Goal: Task Accomplishment & Management: Manage account settings

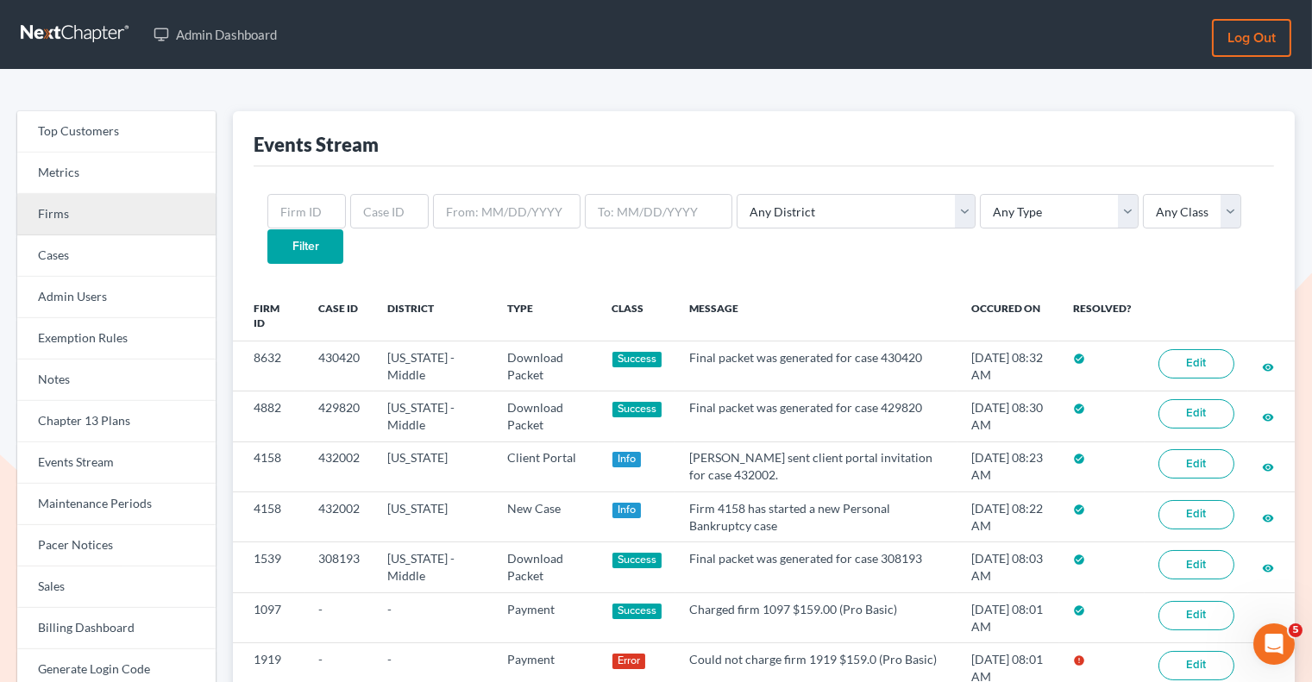
click at [133, 220] on link "Firms" at bounding box center [116, 214] width 198 height 41
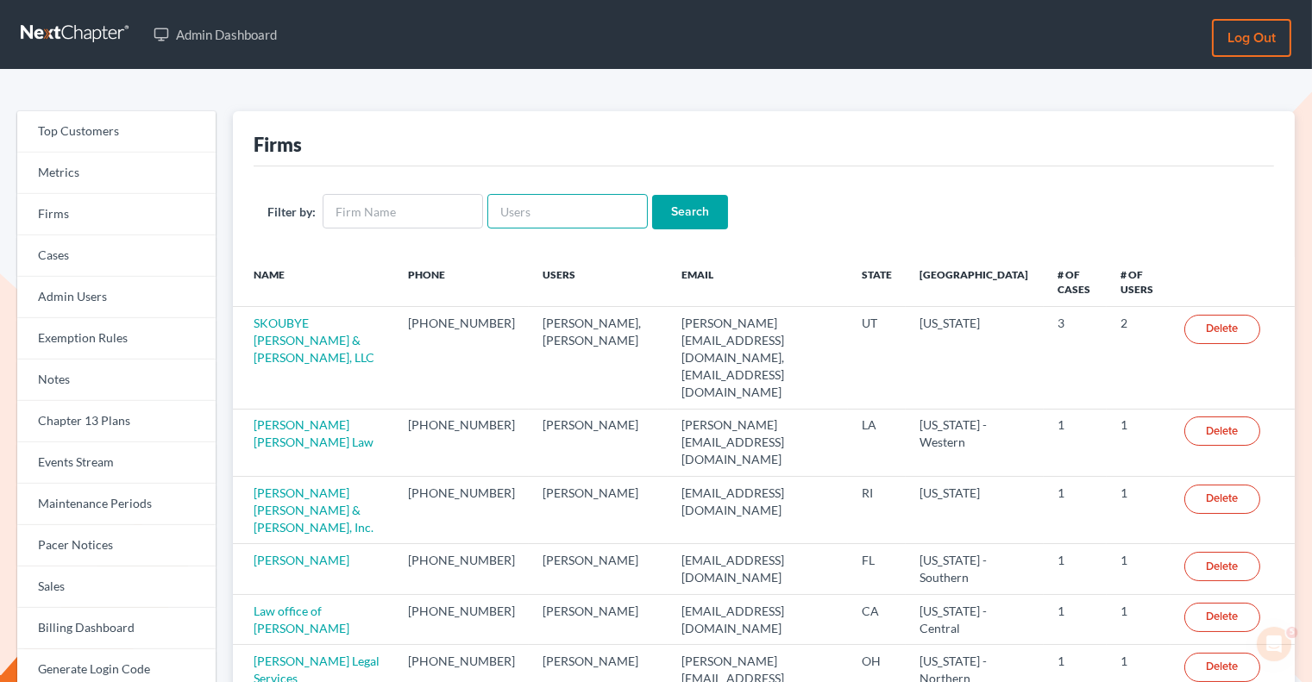
click at [529, 222] on input "text" at bounding box center [567, 211] width 160 height 35
paste input "derick@mccownfisher.com"
type input "derick@mccownfisher.com"
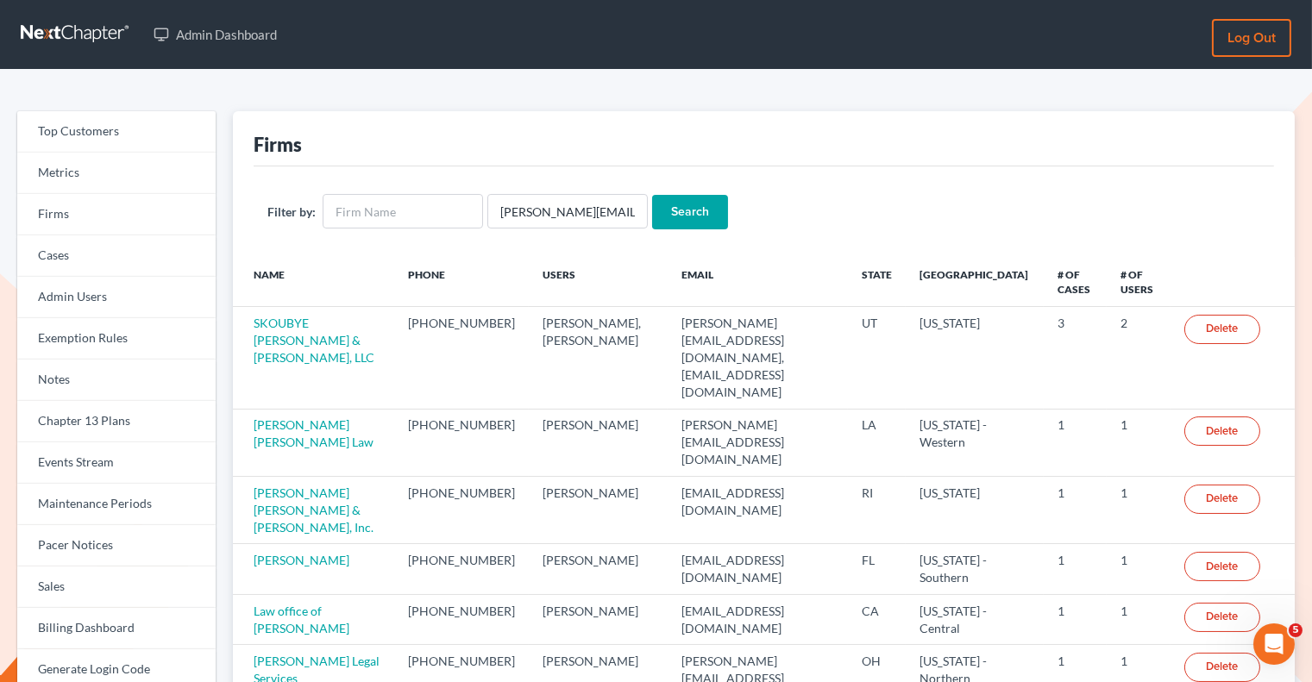
click at [666, 207] on input "Search" at bounding box center [690, 212] width 76 height 35
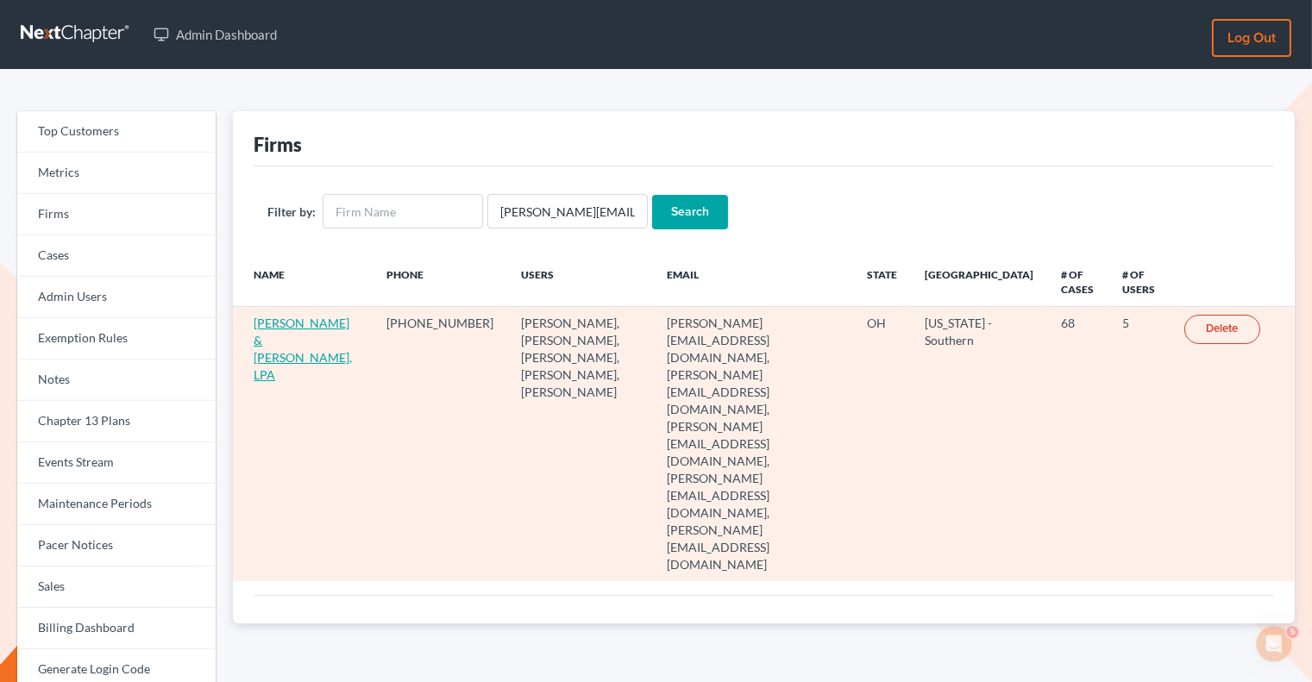
click at [297, 338] on link "McCown & Fisher, LPA" at bounding box center [303, 349] width 98 height 66
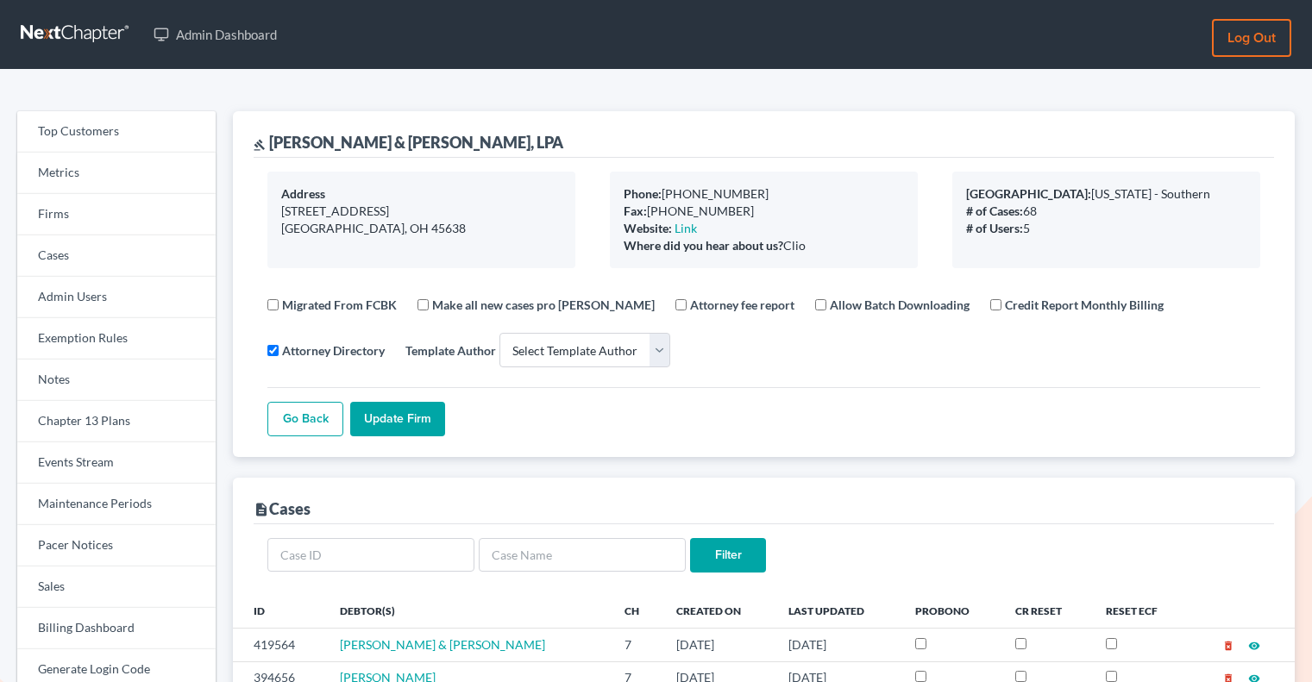
select select
click at [433, 148] on div "gavel McCown & Fisher, LPA" at bounding box center [764, 134] width 1021 height 47
drag, startPoint x: 428, startPoint y: 139, endPoint x: 272, endPoint y: 140, distance: 156.2
click at [272, 140] on div "gavel McCown & Fisher, LPA" at bounding box center [764, 134] width 1021 height 47
copy div "McCown & Fisher, LPA"
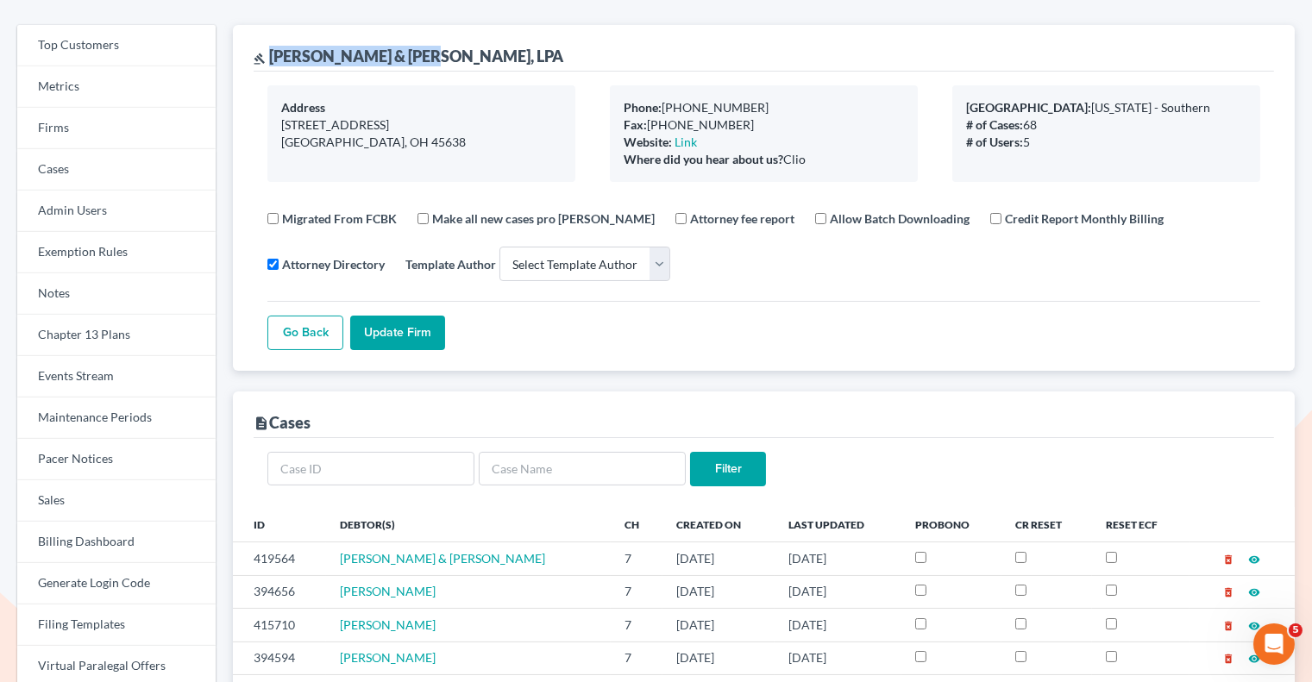
scroll to position [108, 0]
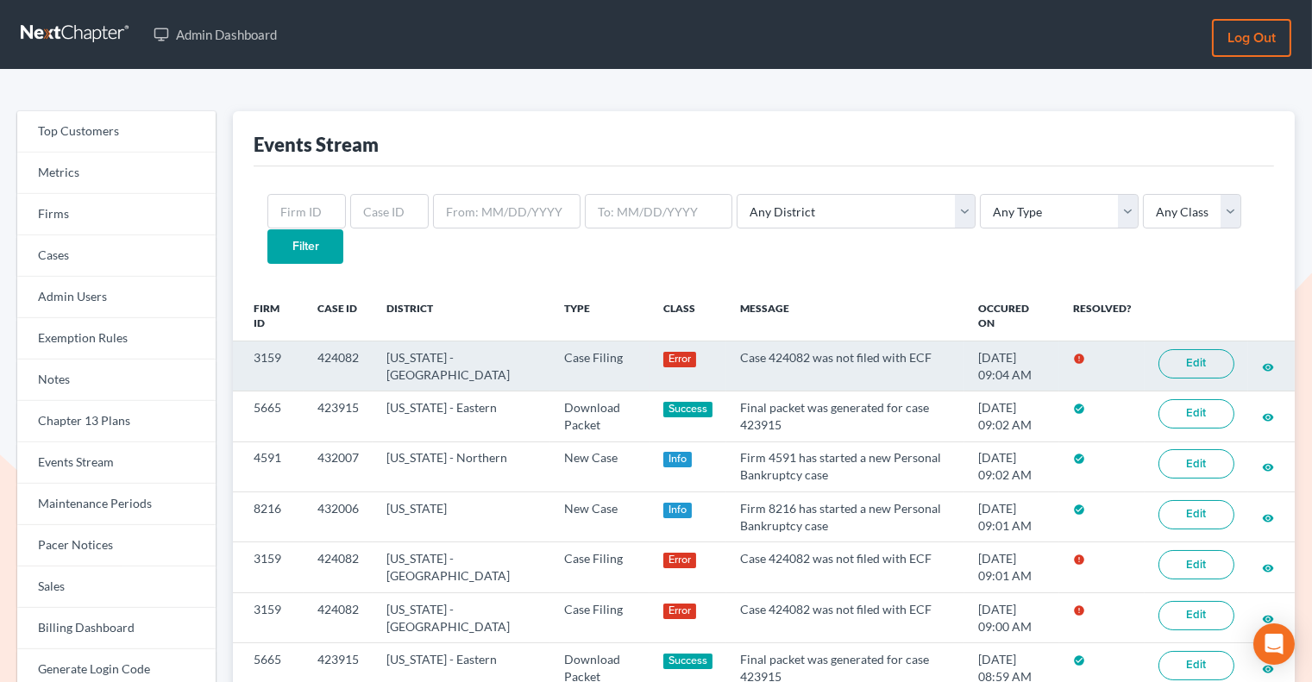
click at [1179, 349] on link "Edit" at bounding box center [1197, 363] width 76 height 29
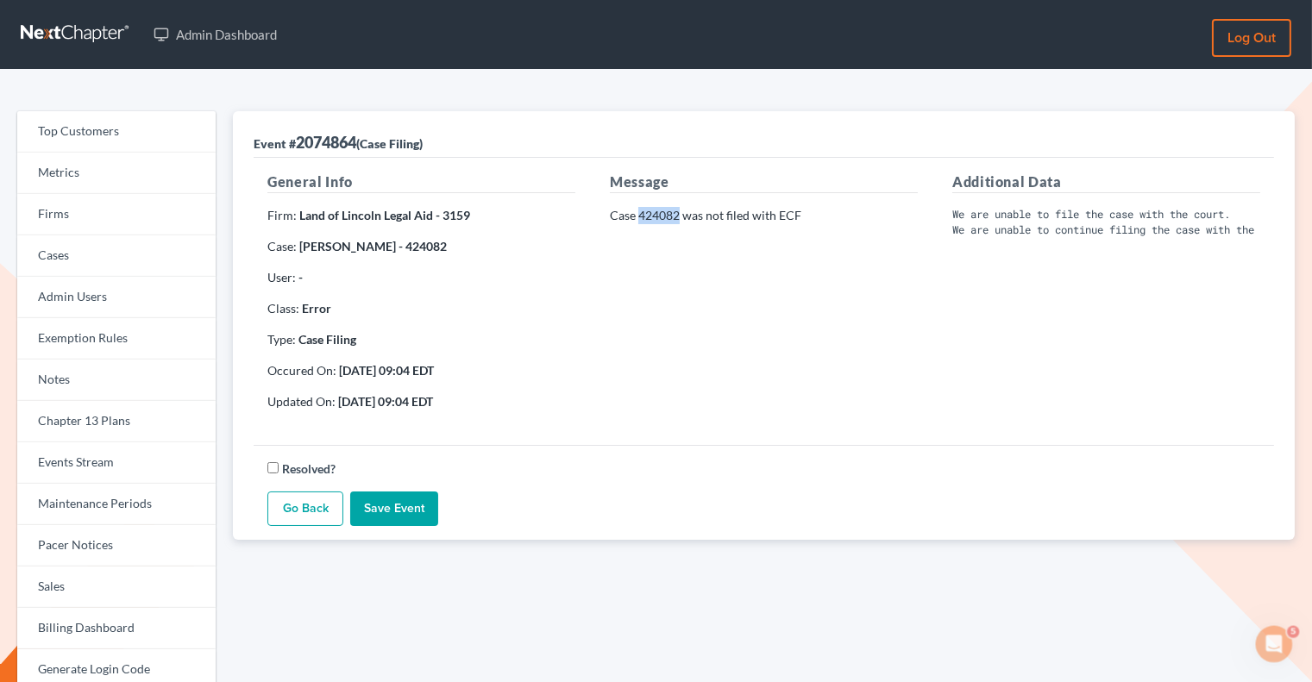
drag, startPoint x: 679, startPoint y: 215, endPoint x: 638, endPoint y: 215, distance: 40.6
click at [638, 215] on p "Case 424082 was not filed with ECF" at bounding box center [764, 215] width 308 height 17
copy p "424082"
drag, startPoint x: 467, startPoint y: 208, endPoint x: 441, endPoint y: 213, distance: 26.4
click at [441, 213] on strong "Land of Lincoln Legal Aid - 3159" at bounding box center [384, 215] width 171 height 15
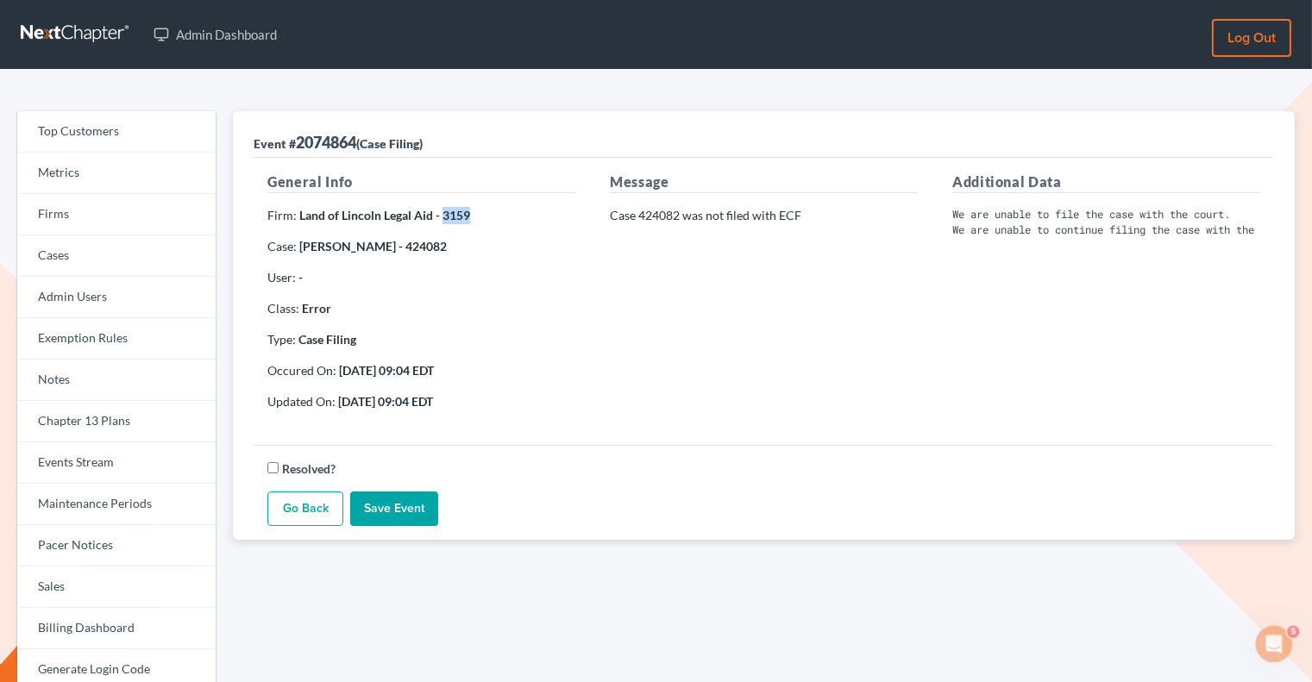
copy strong "3159"
click at [78, 465] on link "Events Stream" at bounding box center [116, 463] width 198 height 41
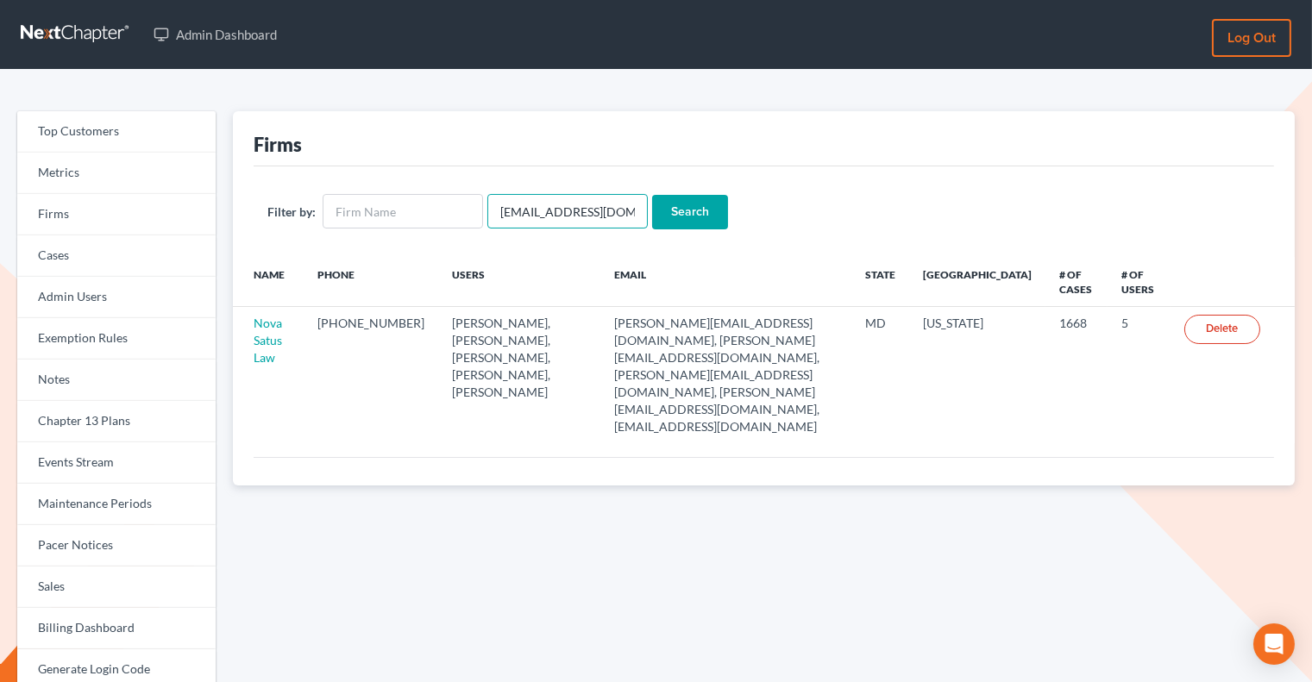
drag, startPoint x: 610, startPoint y: 215, endPoint x: 465, endPoint y: 192, distance: 146.8
click at [465, 192] on div "Filter by: [EMAIL_ADDRESS][DOMAIN_NAME] Search" at bounding box center [764, 212] width 1021 height 91
paste input "[EMAIL_ADDRESS][DOMAIN_NAME]"
type input "[EMAIL_ADDRESS][DOMAIN_NAME]"
click at [682, 193] on div "Filter by: ebuck@lincolnlegal.org Search" at bounding box center [764, 212] width 1021 height 91
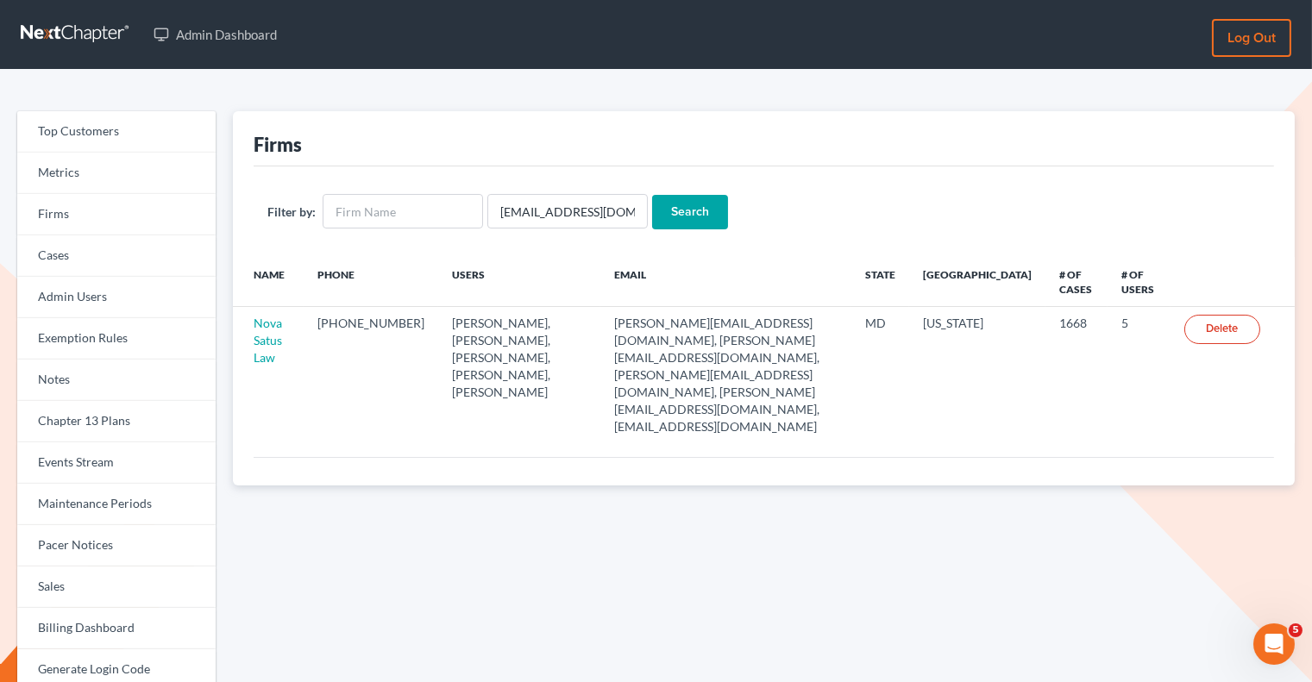
click at [678, 207] on input "Search" at bounding box center [690, 212] width 76 height 35
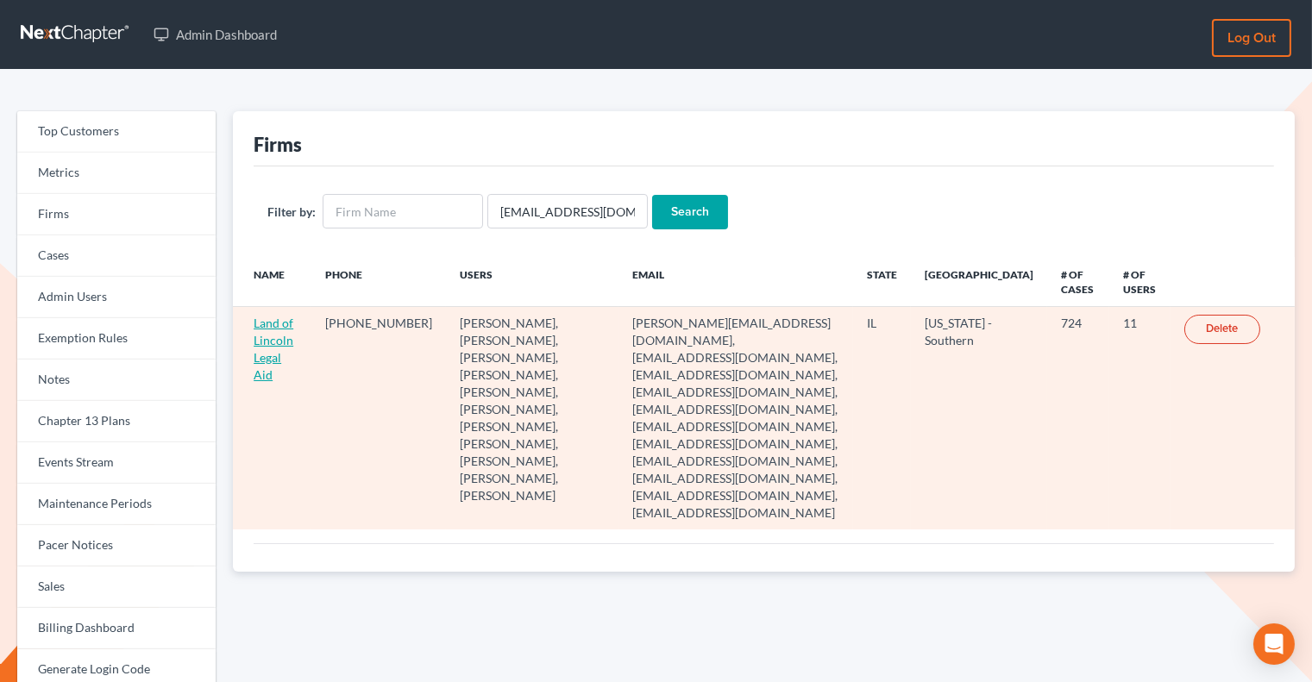
click at [276, 346] on link "Land of Lincoln Legal Aid" at bounding box center [274, 349] width 40 height 66
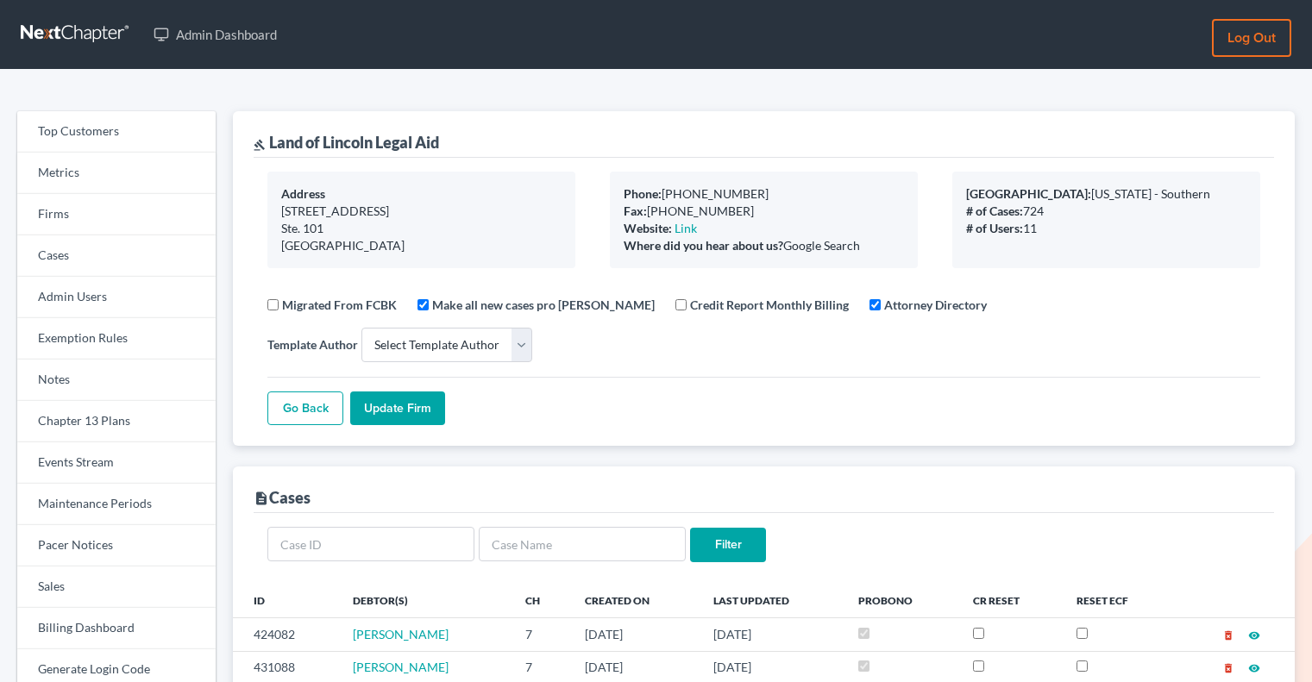
select select
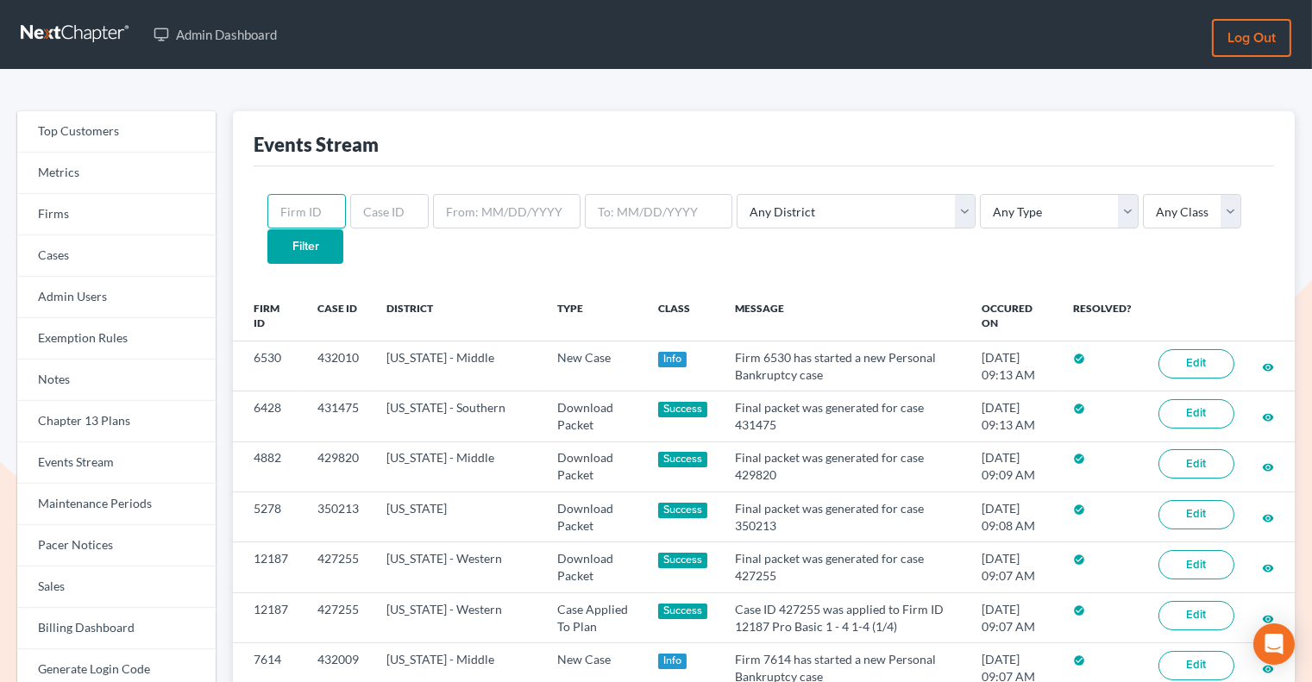
click at [305, 223] on input "text" at bounding box center [306, 211] width 79 height 35
paste input "3159"
type input "3159"
click at [343, 229] on input "Filter" at bounding box center [305, 246] width 76 height 35
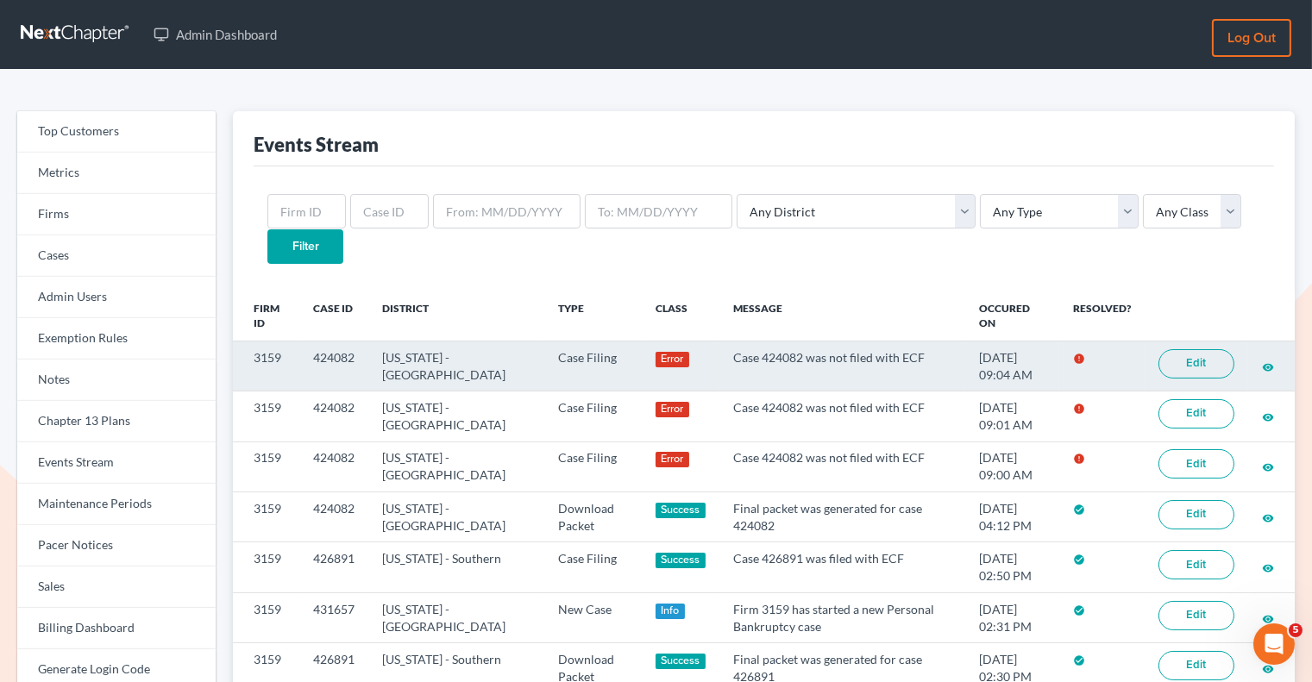
click at [1205, 349] on link "Edit" at bounding box center [1197, 363] width 76 height 29
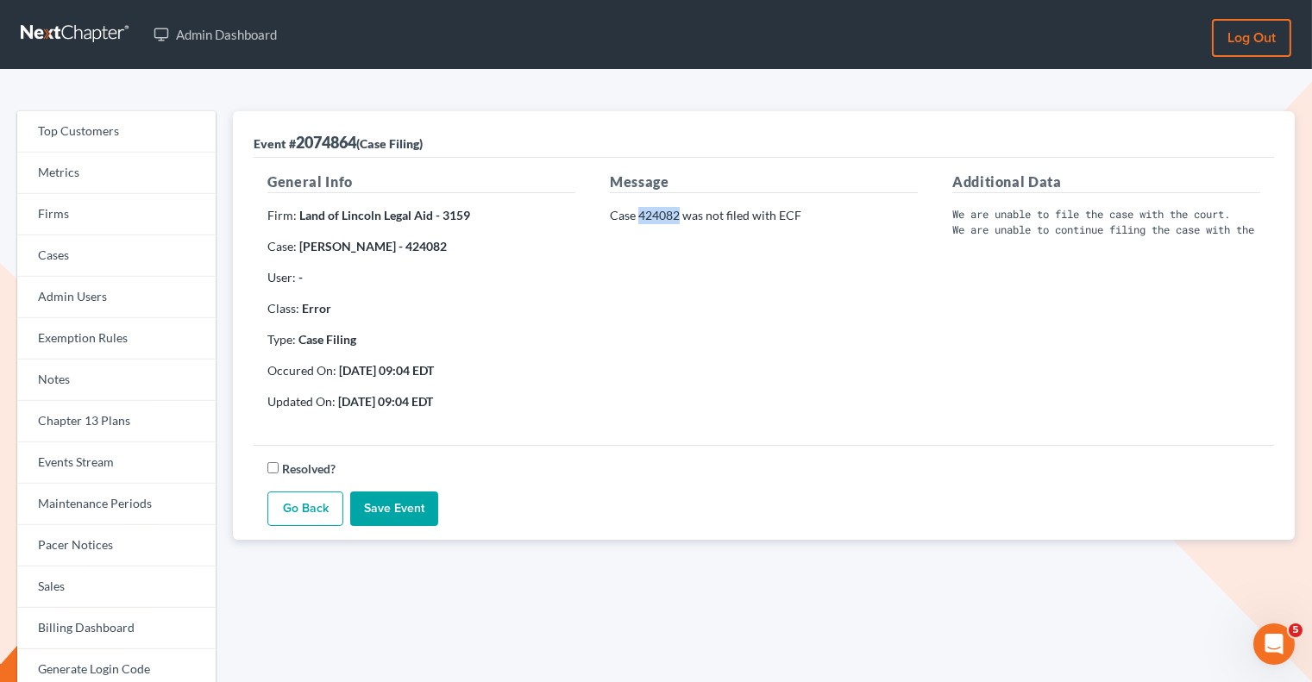
drag, startPoint x: 680, startPoint y: 216, endPoint x: 640, endPoint y: 212, distance: 39.8
click at [640, 212] on p "Case 424082 was not filed with ECF" at bounding box center [764, 215] width 308 height 17
copy p "424082"
click at [662, 224] on div "Message Case 424082 was not filed with ECF" at bounding box center [764, 298] width 343 height 253
drag, startPoint x: 680, startPoint y: 214, endPoint x: 639, endPoint y: 214, distance: 40.6
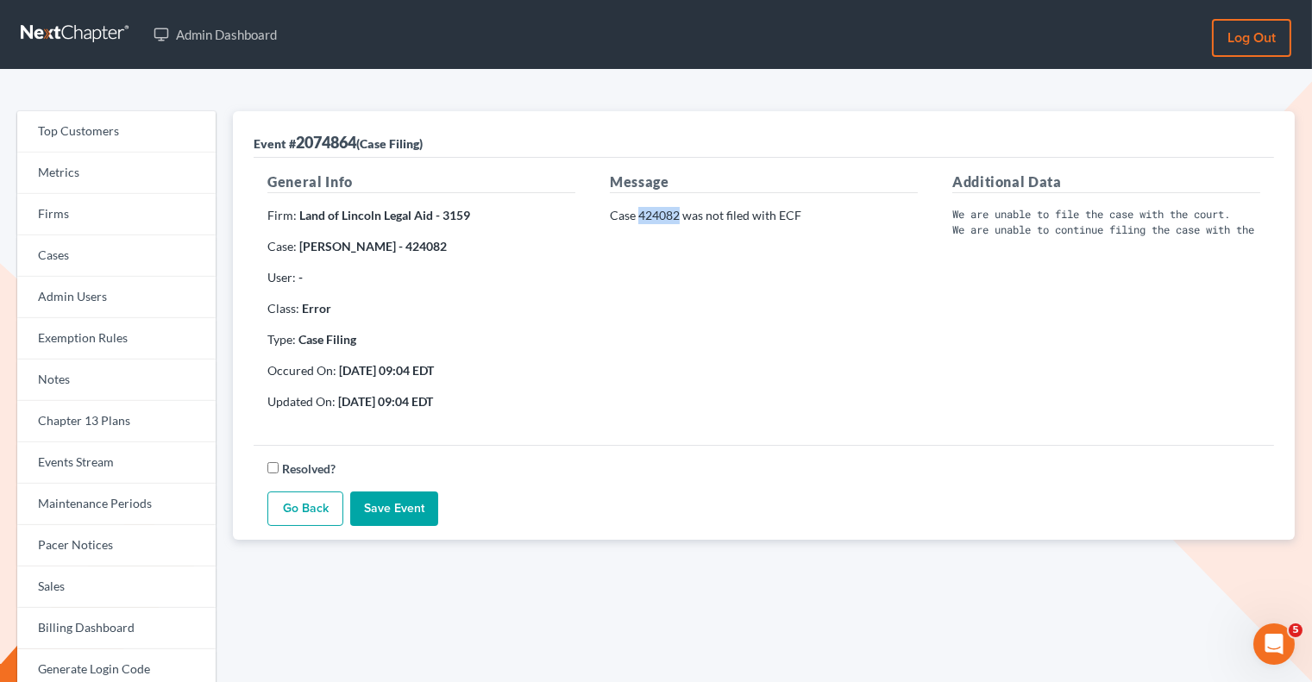
click at [639, 214] on p "Case 424082 was not filed with ECF" at bounding box center [764, 215] width 308 height 17
copy p "424082"
drag, startPoint x: 471, startPoint y: 212, endPoint x: 443, endPoint y: 212, distance: 28.5
click at [443, 212] on p "Firm: Land of Lincoln Legal Aid - 3159" at bounding box center [421, 215] width 308 height 17
copy strong "3159"
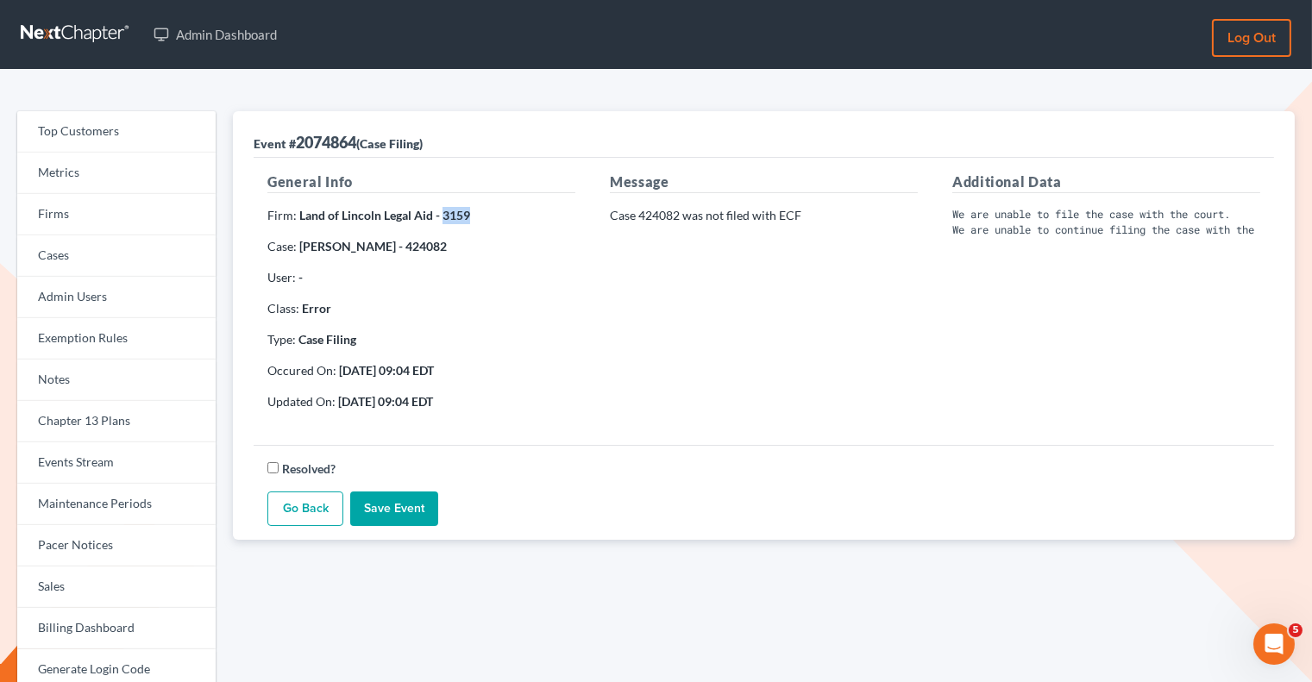
click at [281, 506] on link "Go Back" at bounding box center [305, 509] width 76 height 35
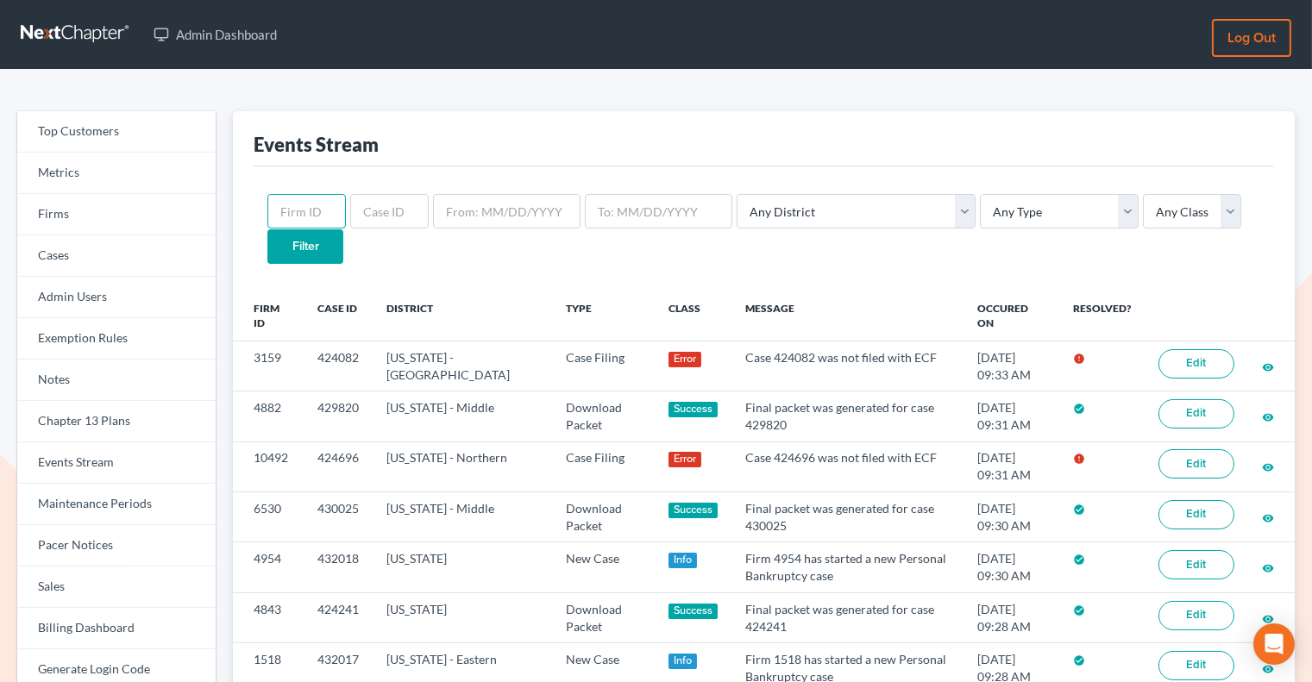
click at [318, 204] on input "text" at bounding box center [306, 211] width 79 height 35
paste input "3159"
type input "3159"
click at [343, 229] on input "Filter" at bounding box center [305, 246] width 76 height 35
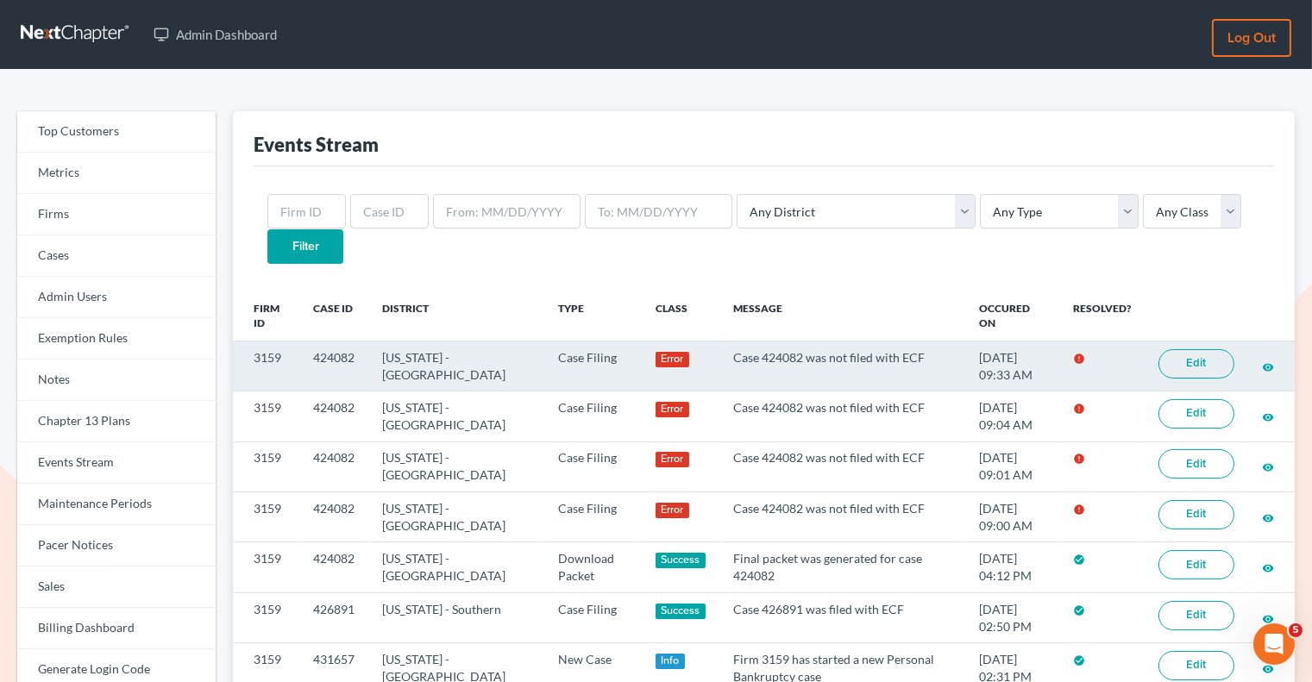
click at [1185, 349] on link "Edit" at bounding box center [1197, 363] width 76 height 29
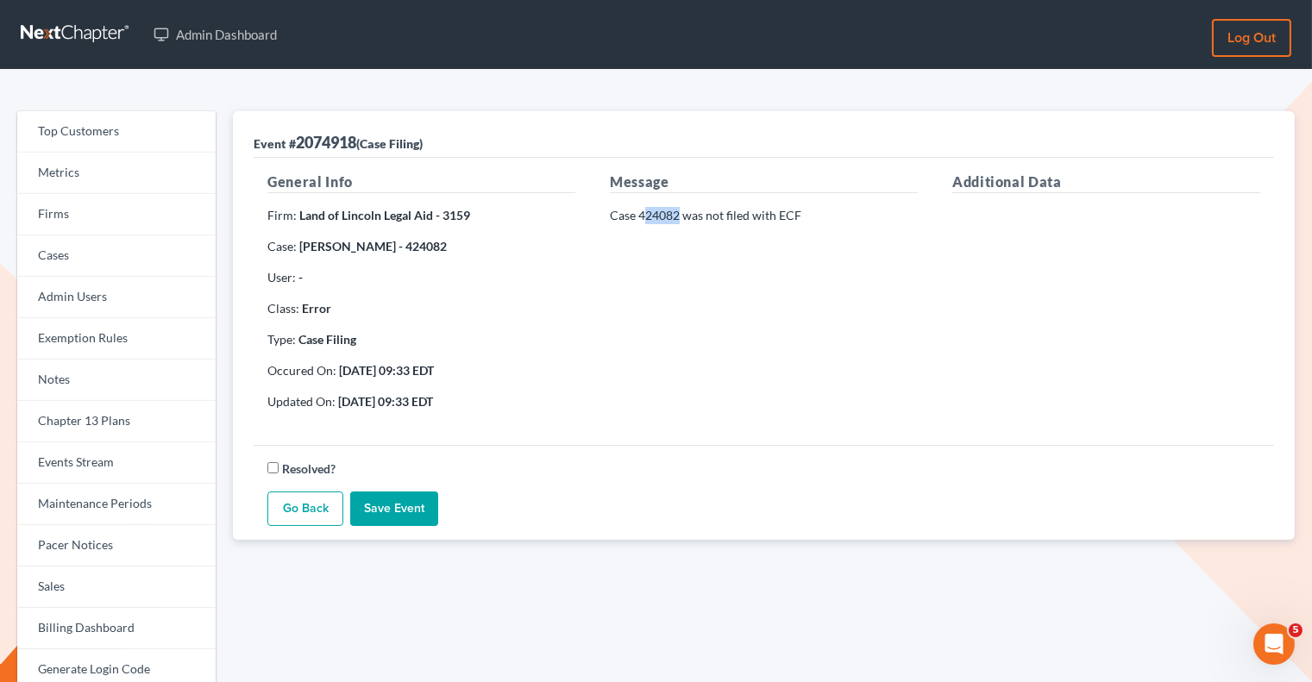
drag, startPoint x: 681, startPoint y: 214, endPoint x: 642, endPoint y: 214, distance: 38.8
click at [642, 214] on p "Case 424082 was not filed with ECF" at bounding box center [764, 215] width 308 height 17
click at [680, 214] on p "Case 424082 was not filed with ECF" at bounding box center [764, 215] width 308 height 17
drag, startPoint x: 680, startPoint y: 214, endPoint x: 647, endPoint y: 213, distance: 32.8
click at [647, 213] on p "Case 424082 was not filed with ECF" at bounding box center [764, 215] width 308 height 17
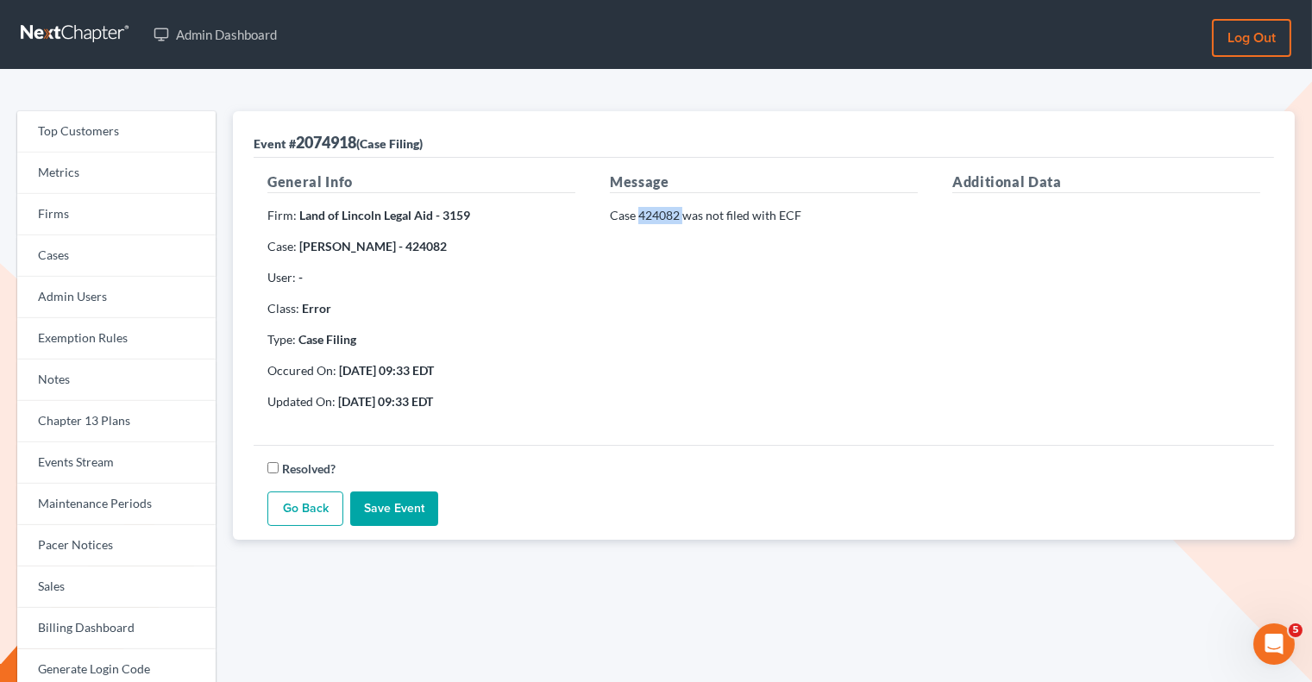
copy p "424082"
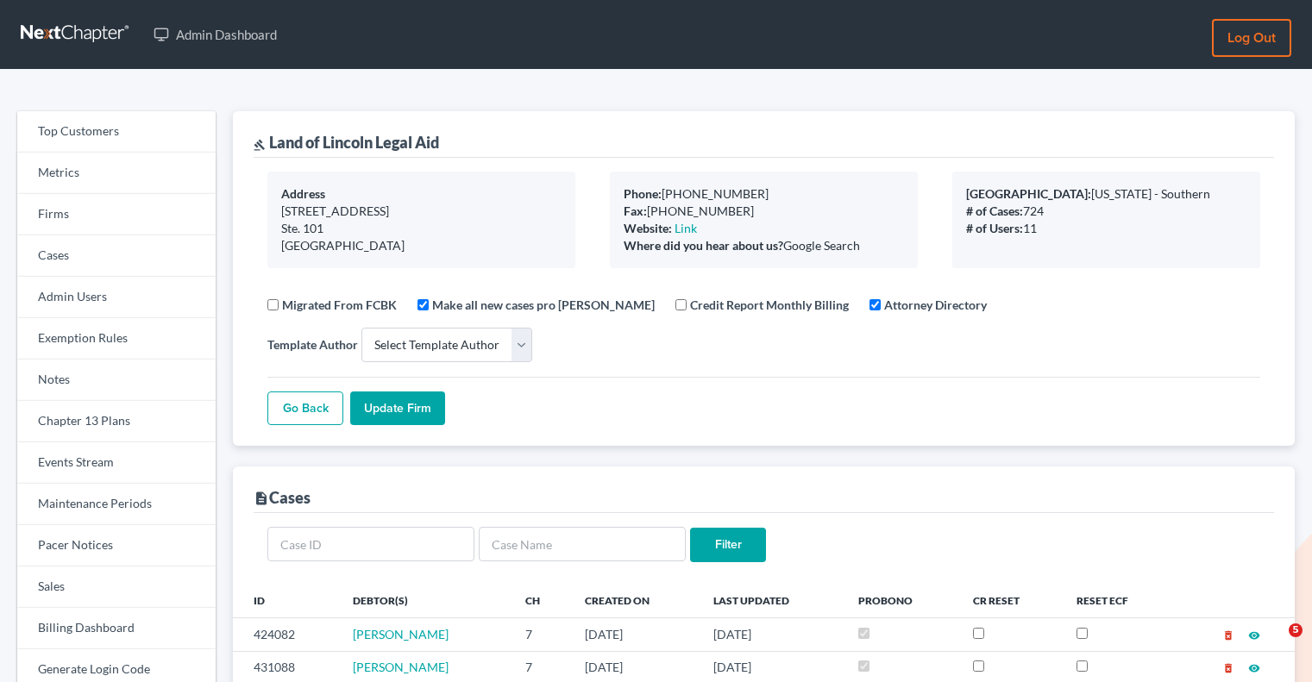
select select
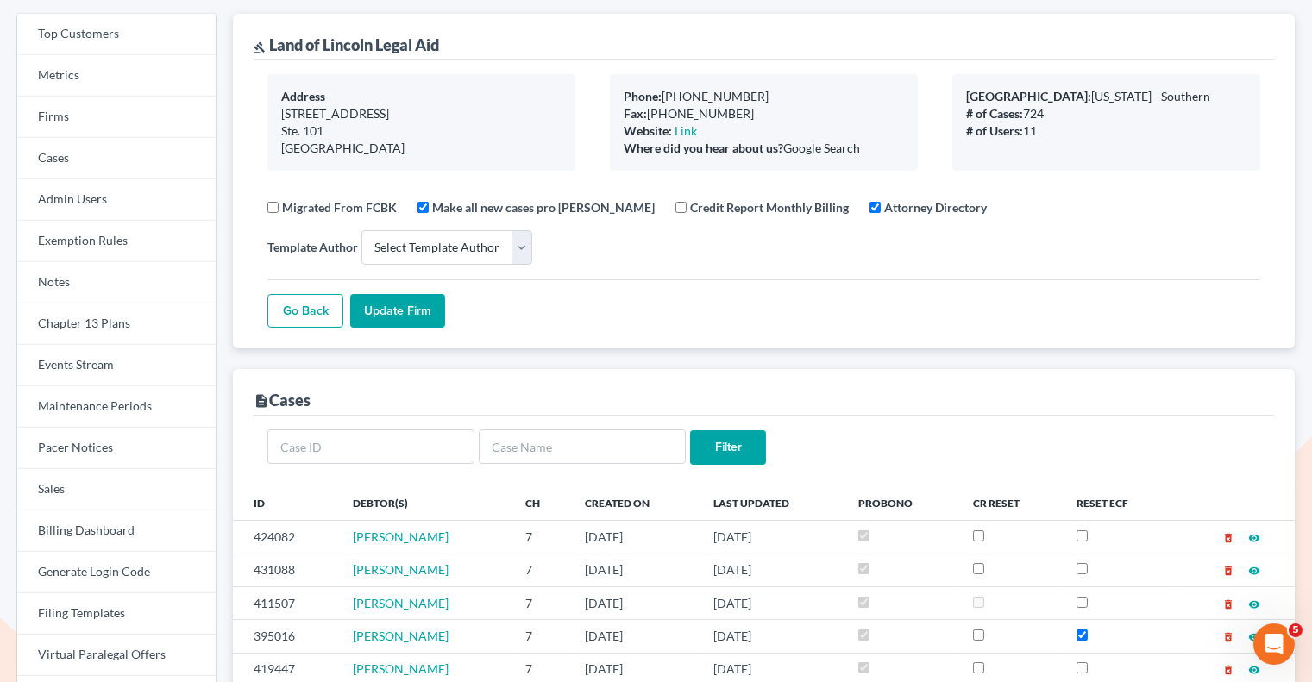
scroll to position [159, 0]
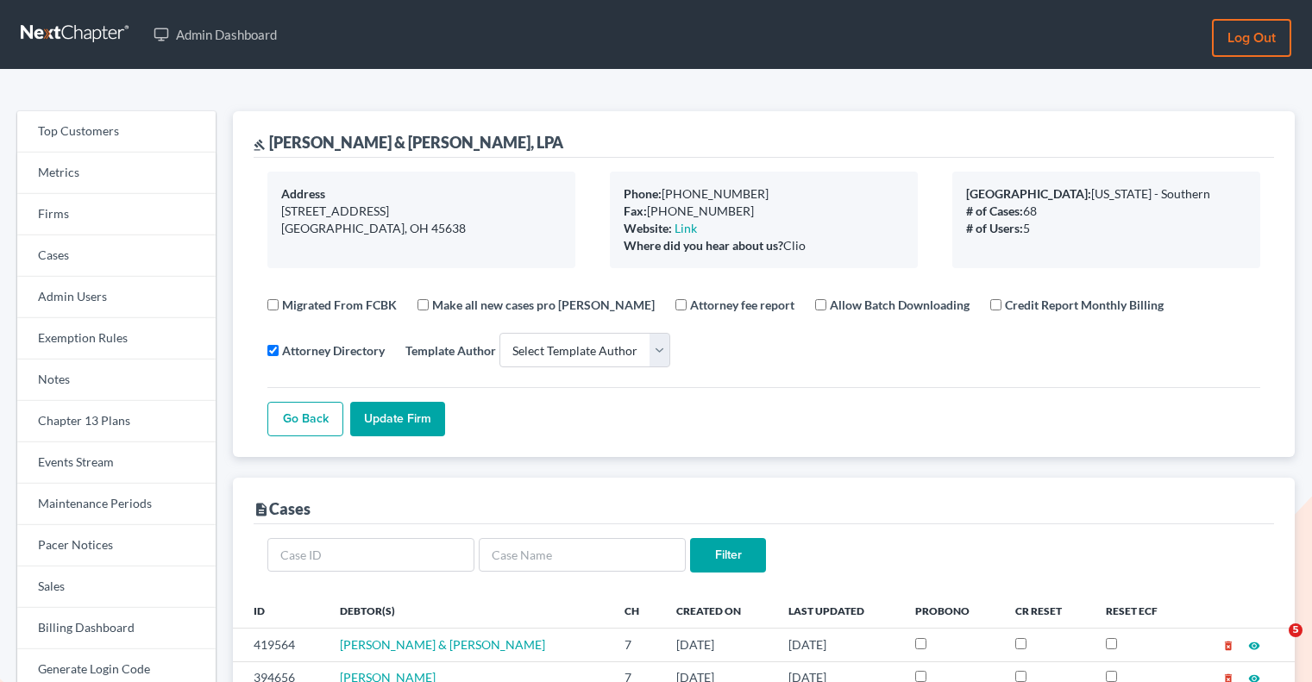
select select
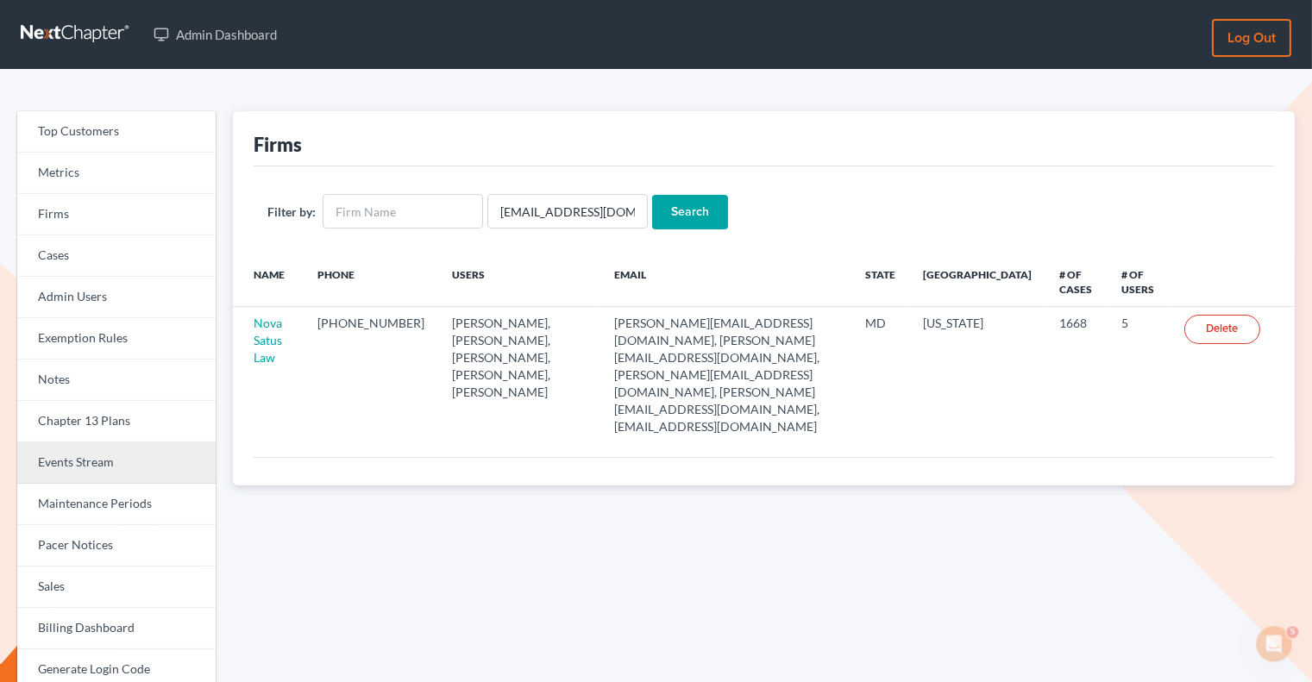
click at [163, 456] on link "Events Stream" at bounding box center [116, 463] width 198 height 41
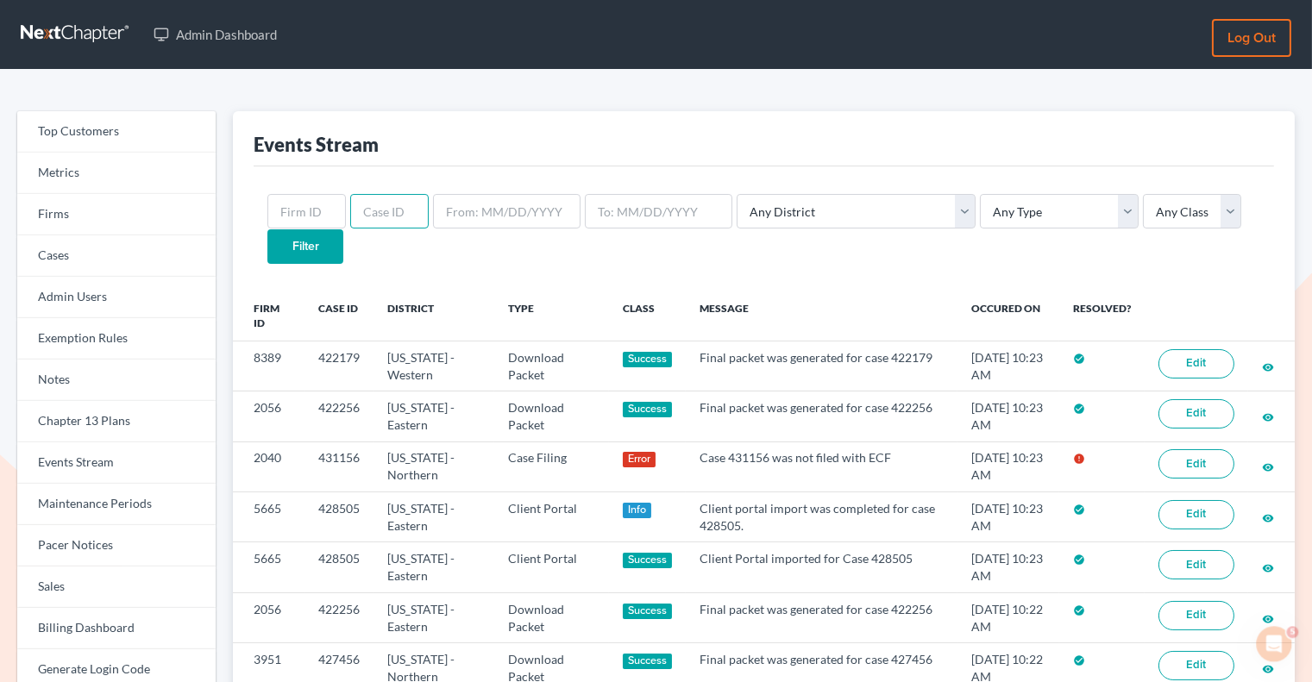
click at [391, 208] on input "text" at bounding box center [389, 211] width 79 height 35
click at [311, 213] on input "text" at bounding box center [306, 211] width 79 height 35
click at [378, 209] on input "text" at bounding box center [389, 211] width 79 height 35
paste input "424783"
type input "424783"
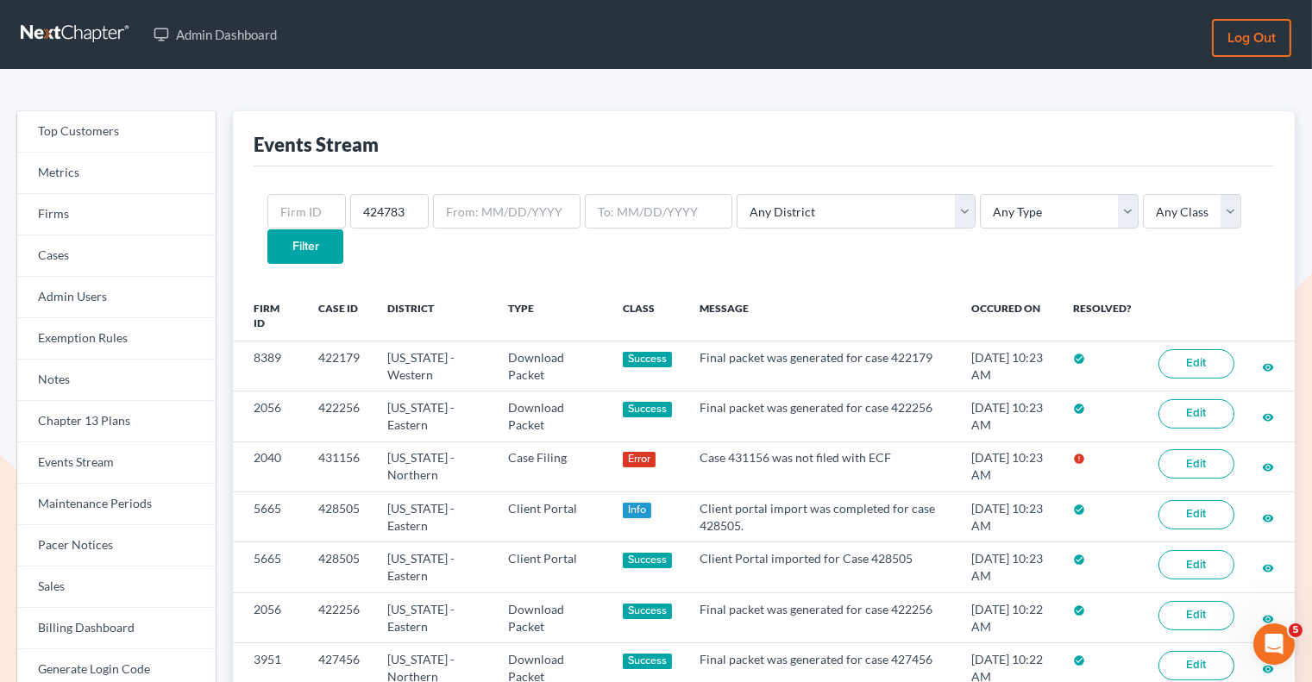
click at [343, 229] on input "Filter" at bounding box center [305, 246] width 76 height 35
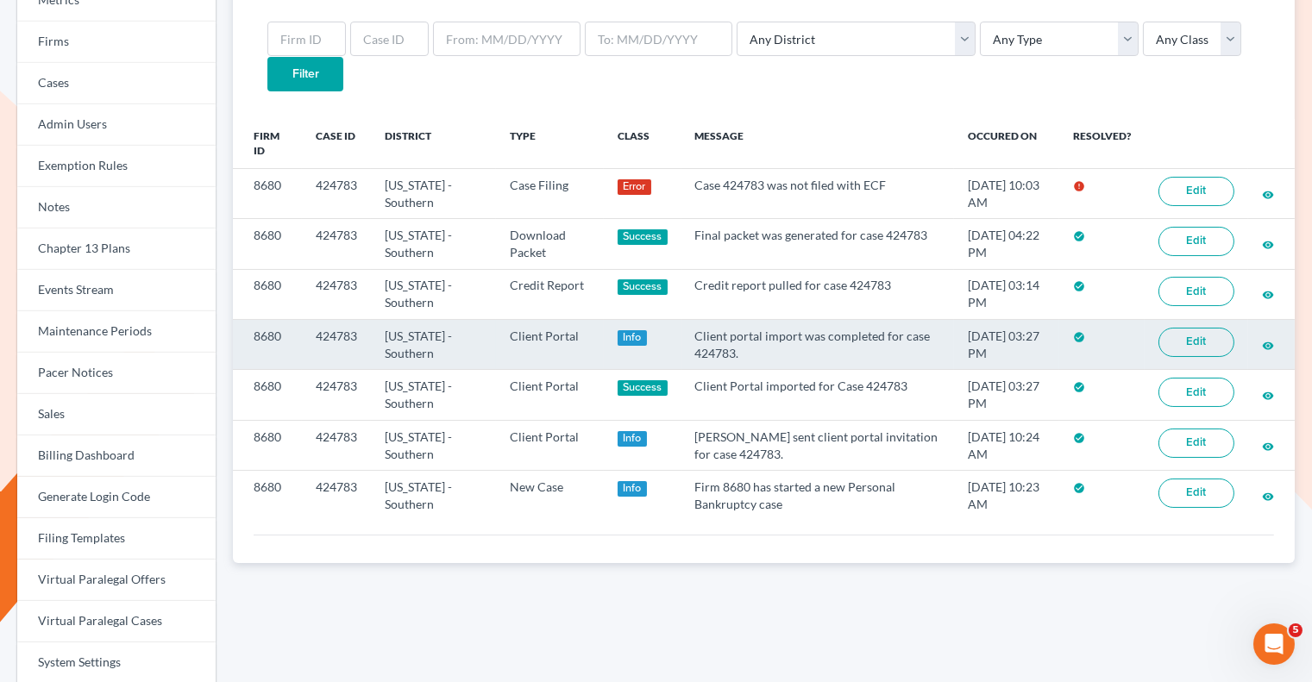
scroll to position [156, 0]
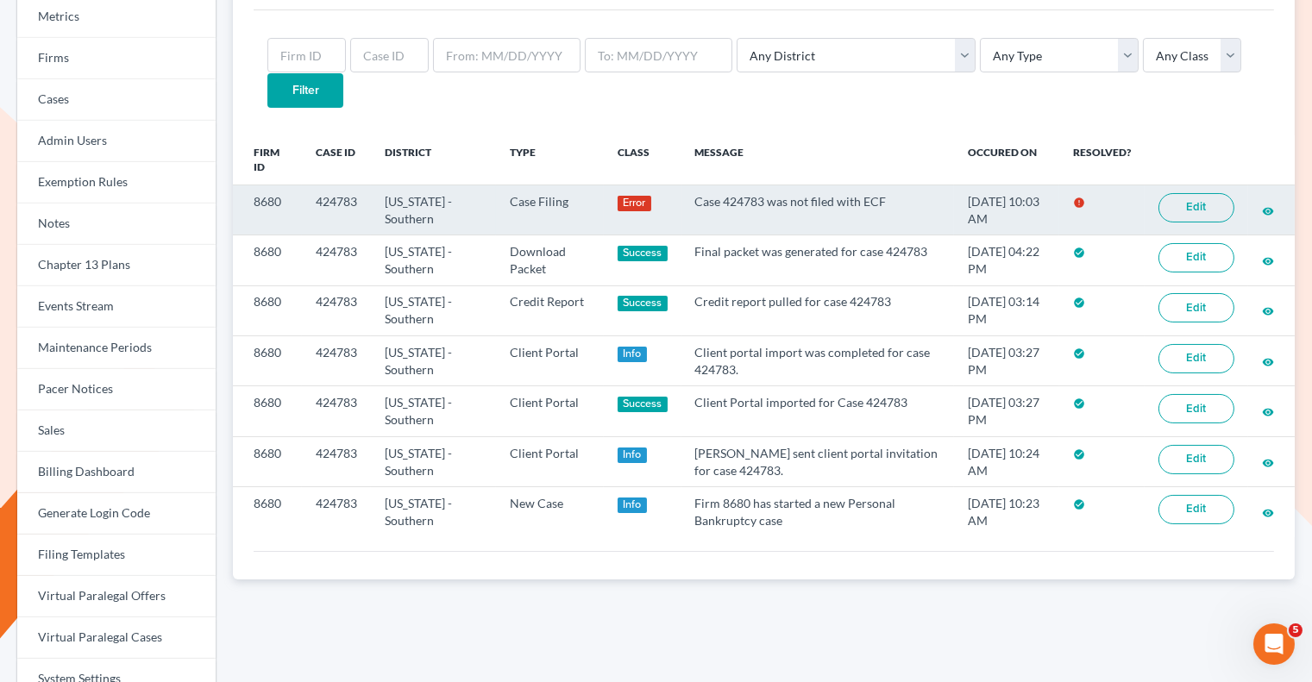
click at [1199, 193] on link "Edit" at bounding box center [1197, 207] width 76 height 29
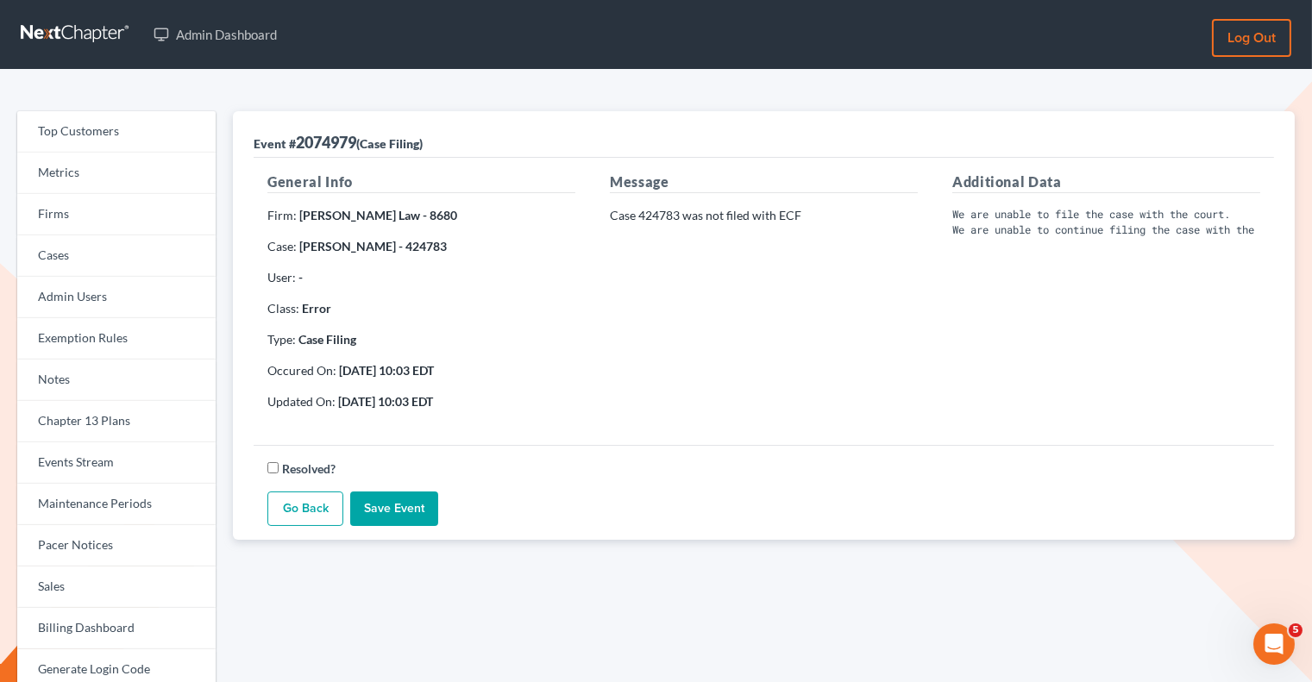
click at [674, 216] on p "Case 424783 was not filed with ECF" at bounding box center [764, 215] width 308 height 17
drag, startPoint x: 679, startPoint y: 217, endPoint x: 639, endPoint y: 211, distance: 40.1
click at [639, 212] on p "Case 424783 was not filed with ECF" at bounding box center [764, 215] width 308 height 17
copy p "424783"
click at [120, 210] on link "Firms" at bounding box center [116, 214] width 198 height 41
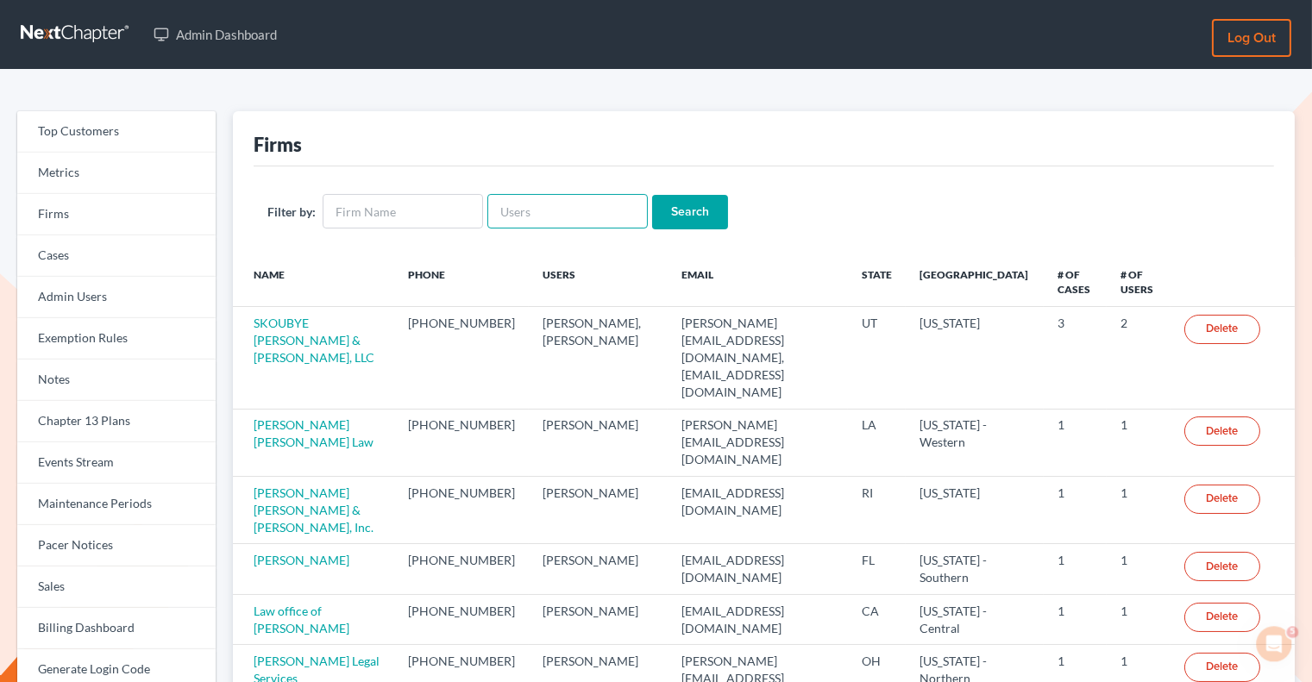
click at [505, 208] on input "text" at bounding box center [567, 211] width 160 height 35
paste input "[PERSON_NAME][EMAIL_ADDRESS][DOMAIN_NAME]"
type input "[PERSON_NAME][EMAIL_ADDRESS][DOMAIN_NAME]"
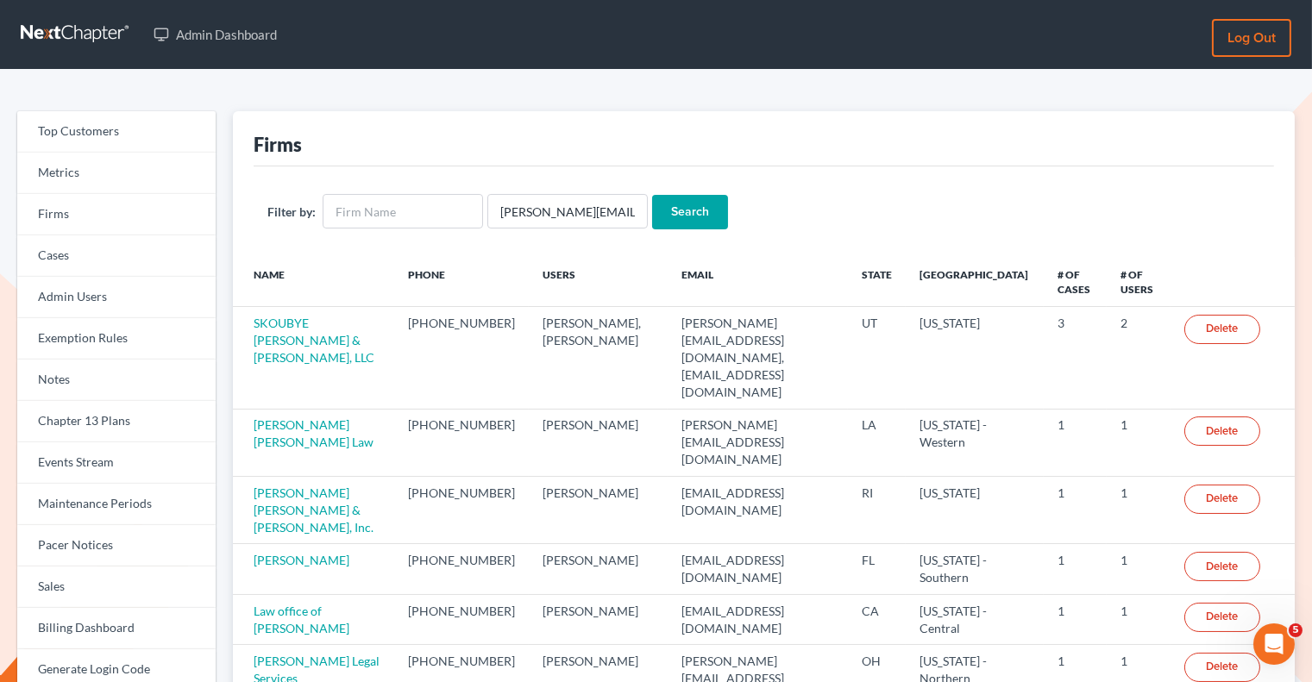
click at [656, 217] on input "Search" at bounding box center [690, 212] width 76 height 35
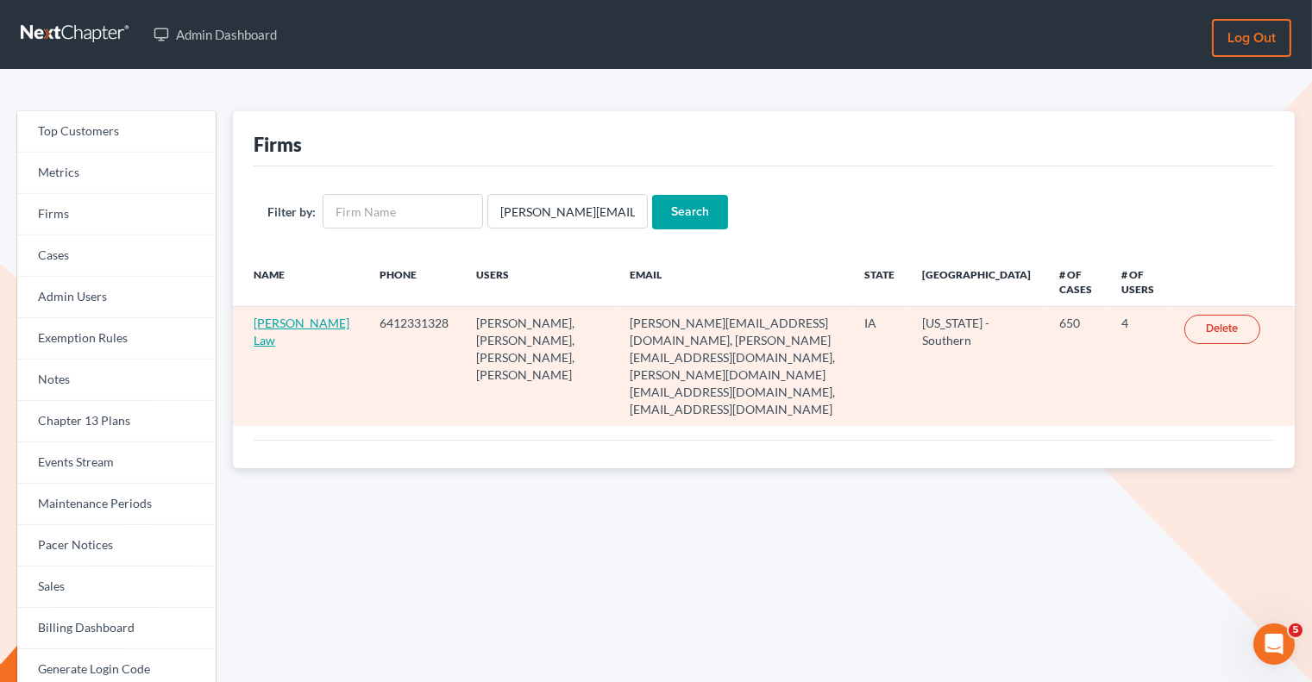
click at [264, 323] on link "Zisman Law" at bounding box center [302, 332] width 96 height 32
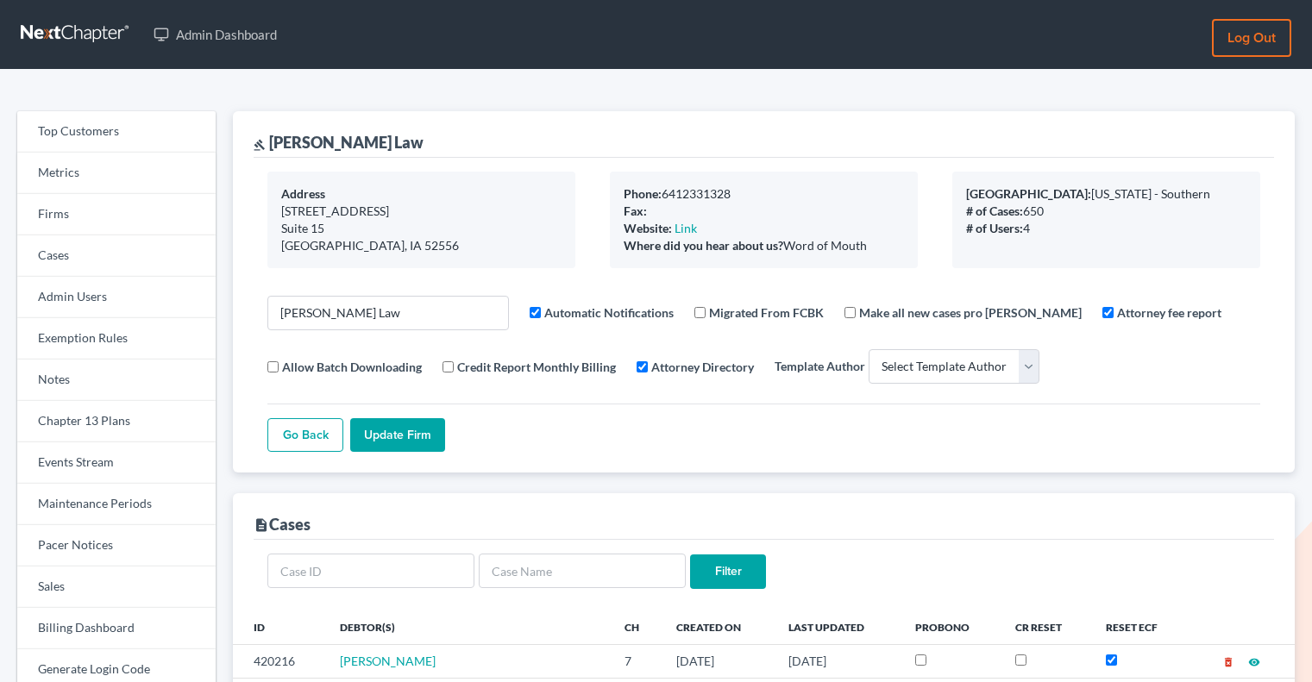
select select
click at [107, 211] on link "Firms" at bounding box center [116, 214] width 198 height 41
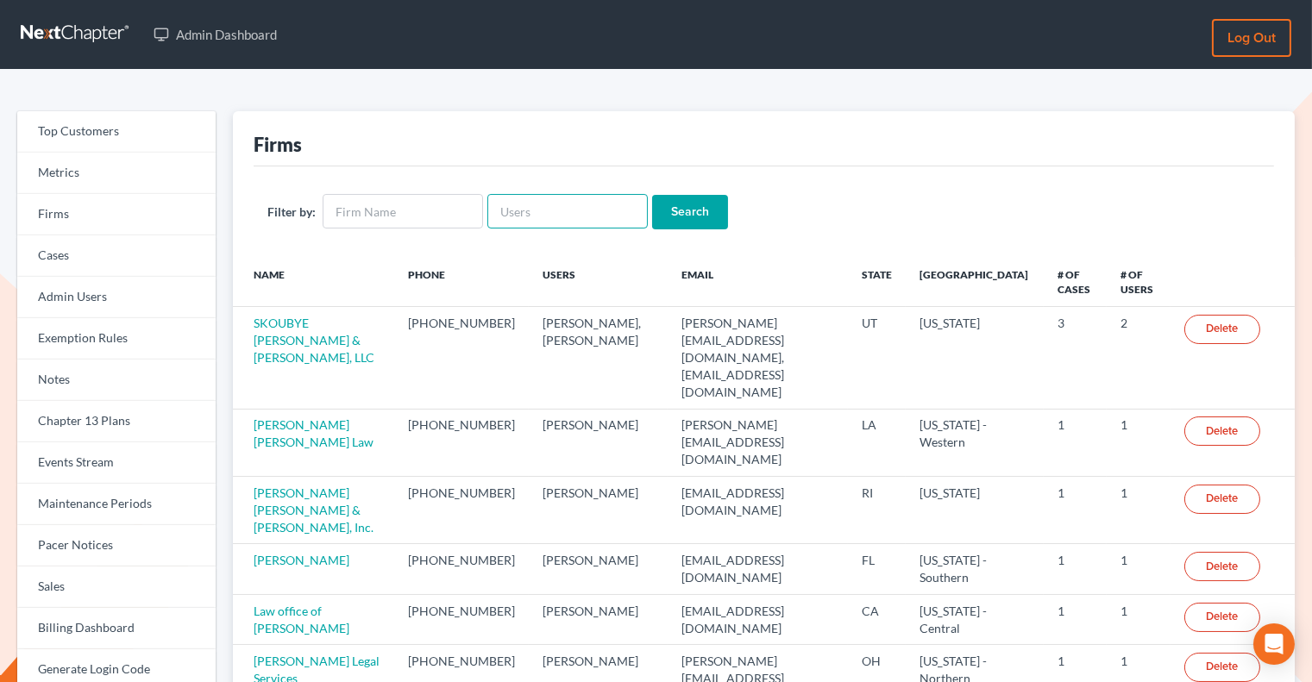
click at [537, 215] on input "text" at bounding box center [567, 211] width 160 height 35
paste input "[EMAIL_ADDRESS][DOMAIN_NAME]"
type input "[EMAIL_ADDRESS][DOMAIN_NAME]"
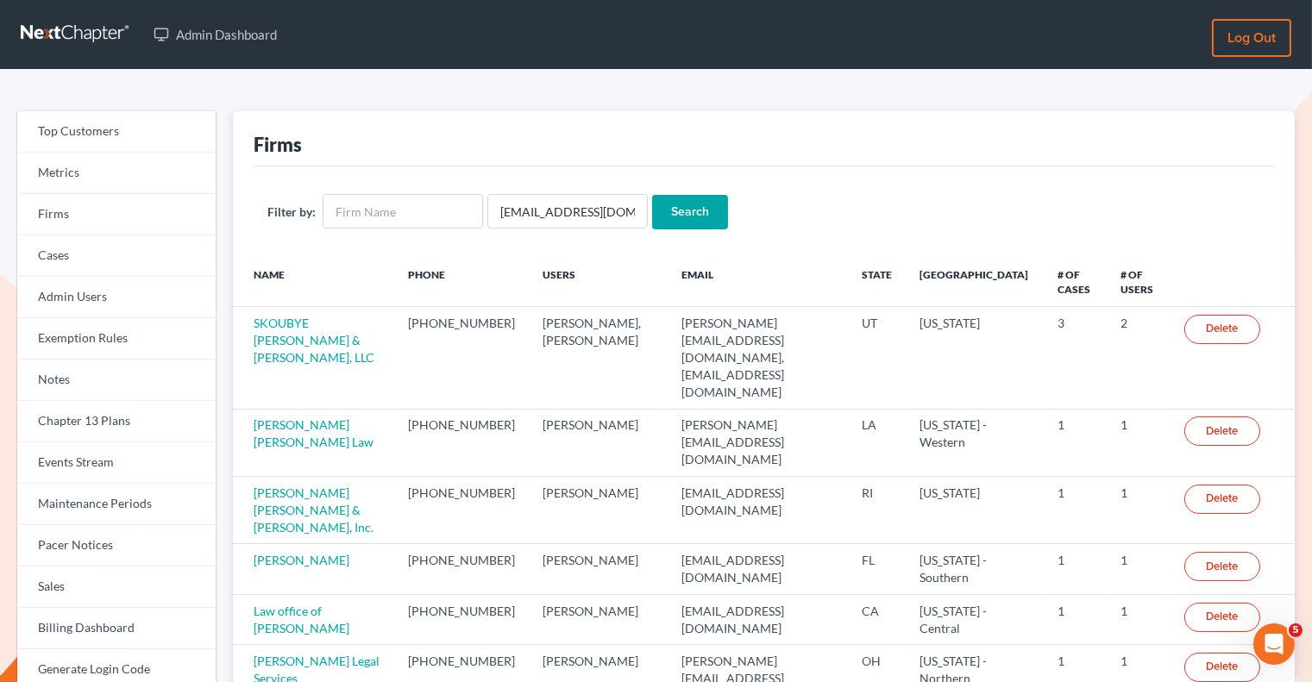
click at [674, 216] on input "Search" at bounding box center [690, 212] width 76 height 35
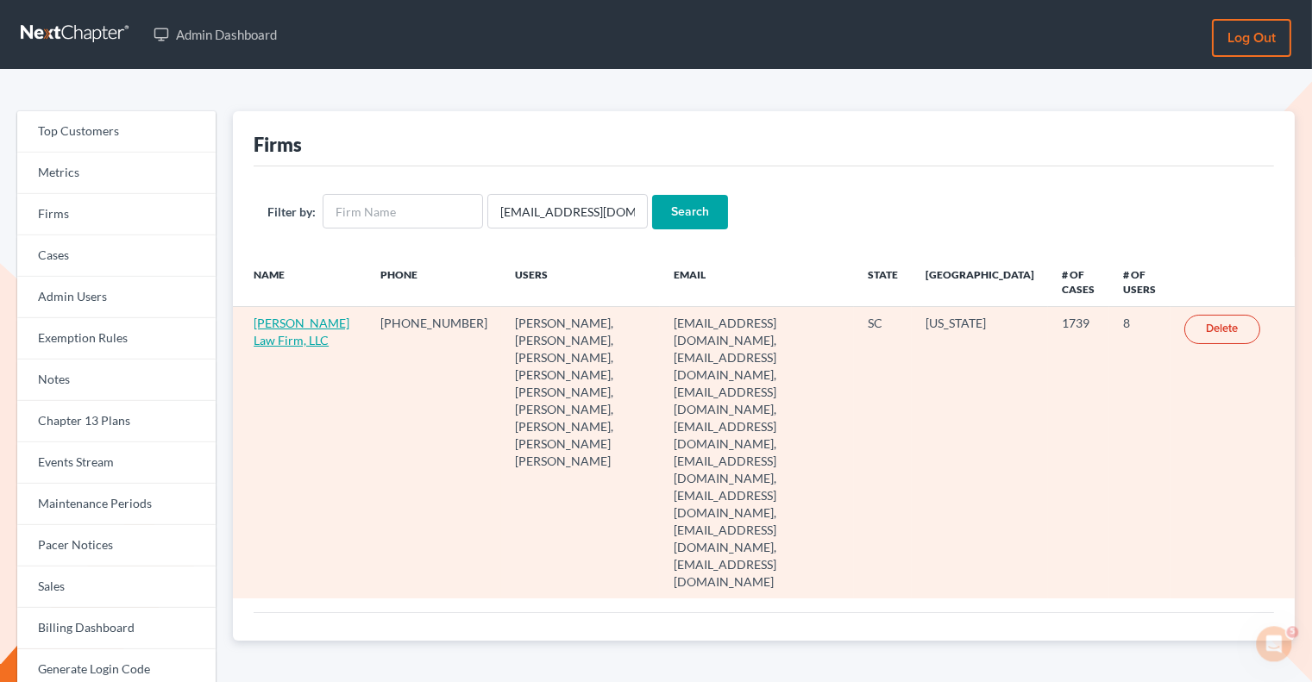
click at [286, 325] on link "[PERSON_NAME] Law Firm, LLC" at bounding box center [302, 332] width 96 height 32
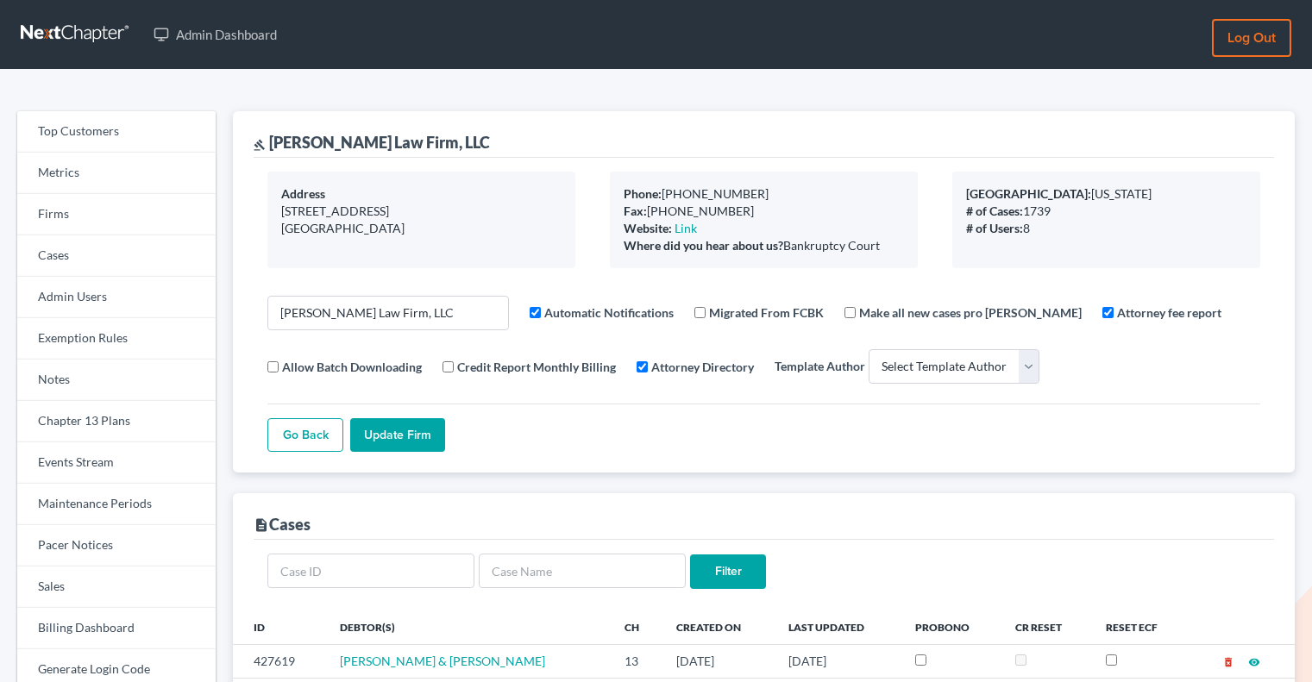
select select
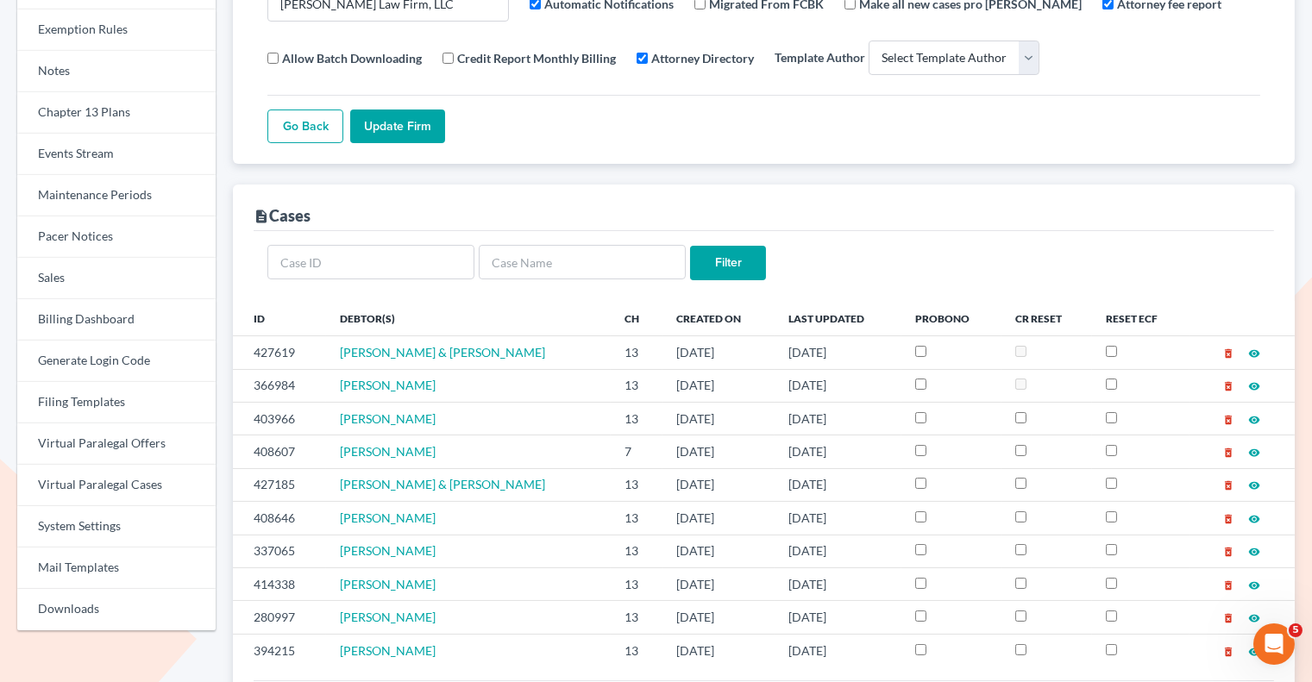
scroll to position [290, 0]
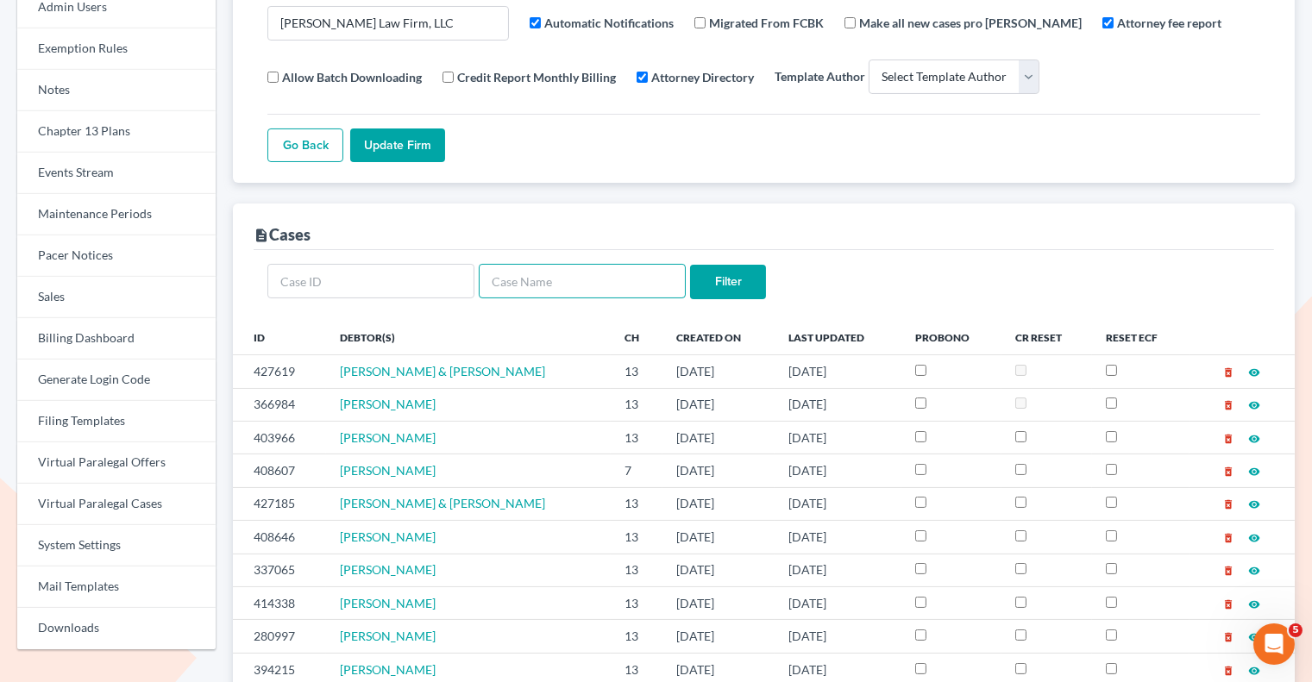
click at [542, 270] on input "text" at bounding box center [582, 281] width 207 height 35
paste input "Ronajen Madison"
type input "Ronajen Madison"
click at [748, 271] on input "Filter" at bounding box center [728, 282] width 76 height 35
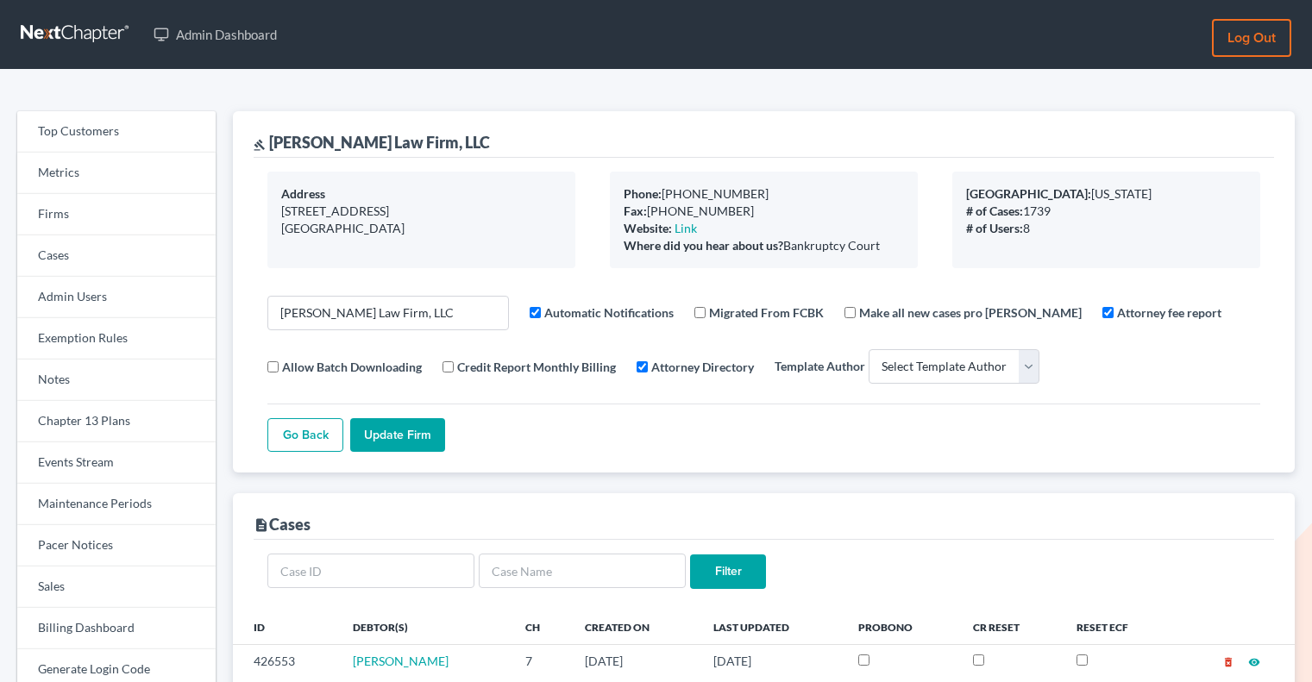
select select
